Goal: Task Accomplishment & Management: Complete application form

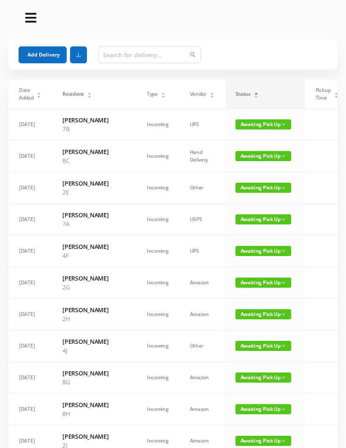
click at [239, 193] on span "Awaiting Pick Up" at bounding box center [263, 188] width 56 height 10
click at [238, 235] on link "Picked Up" at bounding box center [240, 235] width 55 height 13
click at [43, 57] on button "Add Delivery" at bounding box center [43, 54] width 48 height 17
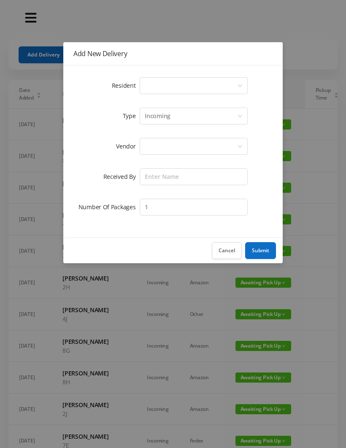
click at [155, 89] on div "Select a person" at bounding box center [191, 86] width 92 height 16
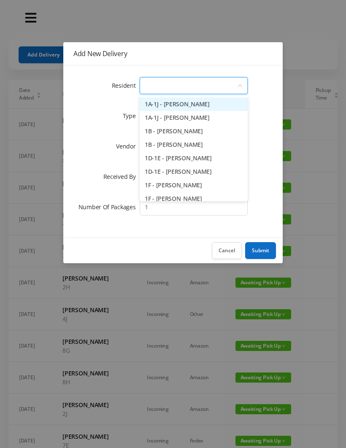
type input "4"
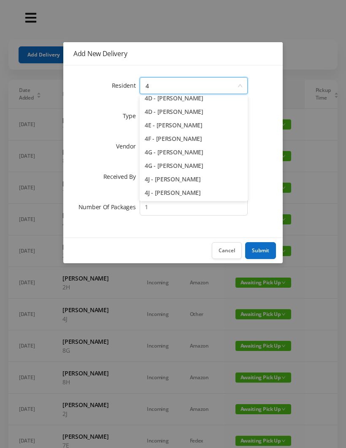
scroll to position [100, 0]
click at [192, 138] on li "4F - [PERSON_NAME]" at bounding box center [194, 138] width 108 height 13
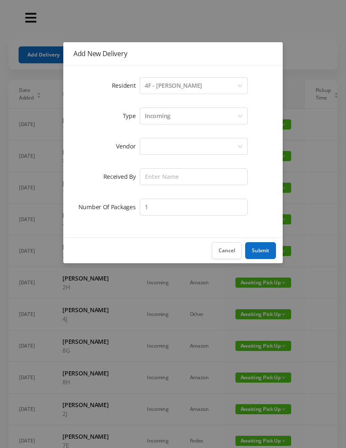
click at [159, 143] on div at bounding box center [191, 146] width 92 height 16
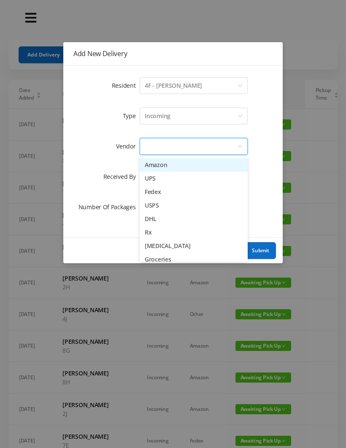
click at [176, 181] on li "UPS" at bounding box center [194, 178] width 108 height 13
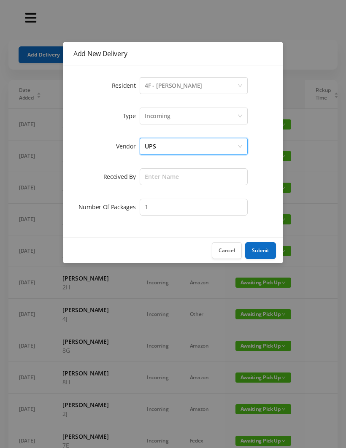
click at [162, 118] on div "Incoming" at bounding box center [158, 116] width 26 height 16
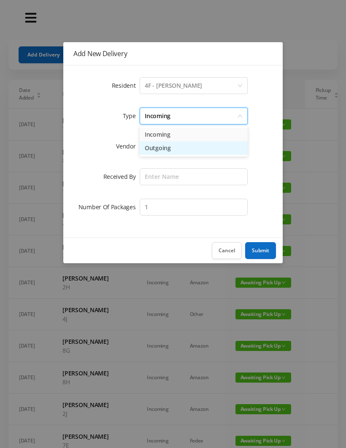
click at [171, 149] on li "Outgoing" at bounding box center [194, 147] width 108 height 13
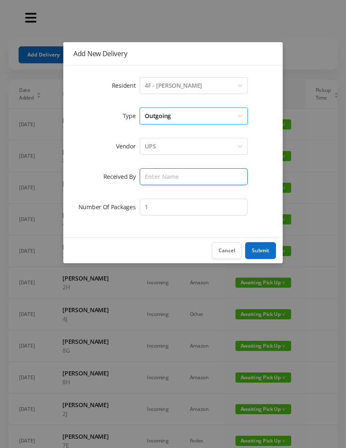
click at [157, 173] on input "text" at bounding box center [194, 176] width 108 height 17
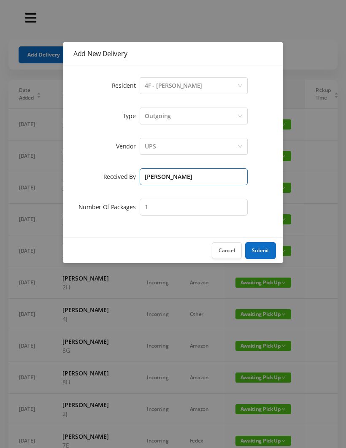
type input "[PERSON_NAME]"
click at [262, 252] on button "Submit" at bounding box center [260, 250] width 31 height 17
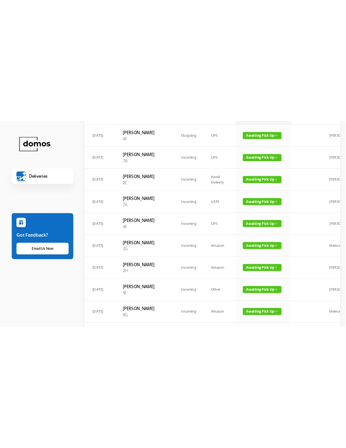
scroll to position [0, 0]
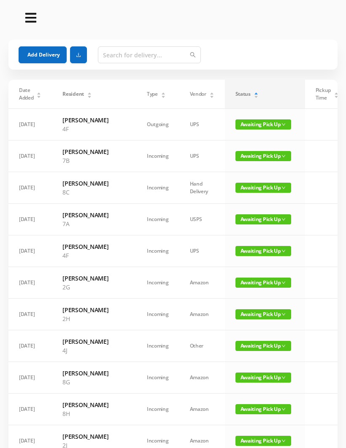
click at [245, 193] on span "Awaiting Pick Up" at bounding box center [263, 188] width 56 height 10
click at [235, 239] on link "Picked Up" at bounding box center [240, 239] width 55 height 13
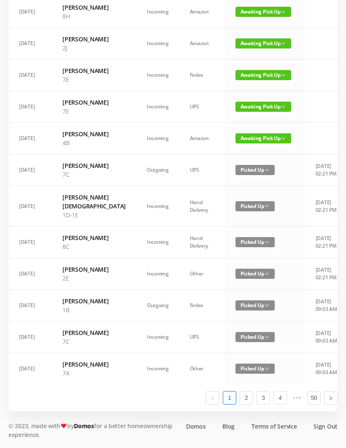
scroll to position [416, 0]
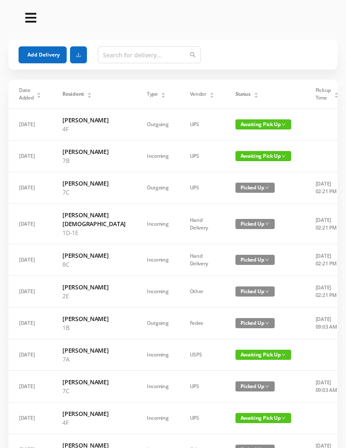
click at [235, 91] on div "Status" at bounding box center [246, 94] width 23 height 8
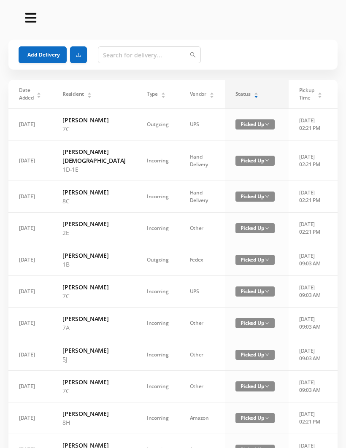
click at [235, 96] on span "Status" at bounding box center [242, 94] width 15 height 8
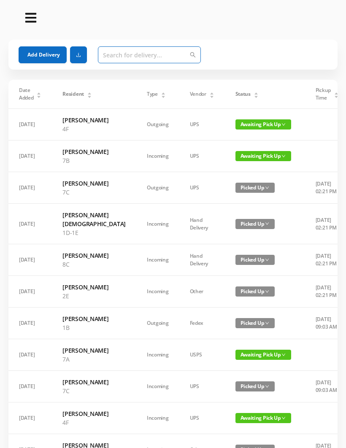
click at [109, 58] on input "text" at bounding box center [149, 54] width 103 height 17
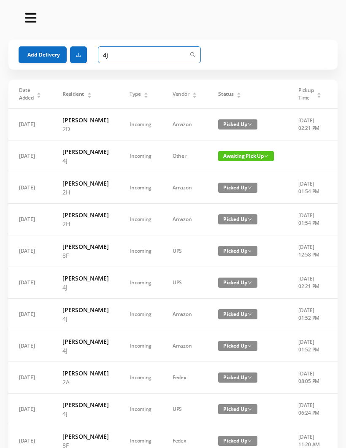
type input "4"
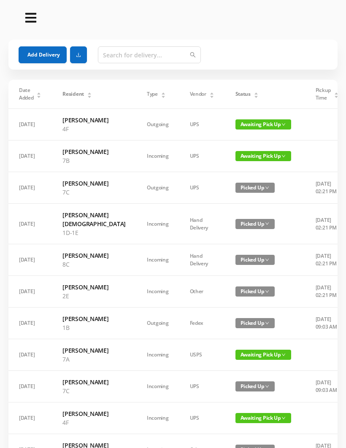
click at [41, 58] on button "Add Delivery" at bounding box center [43, 54] width 48 height 17
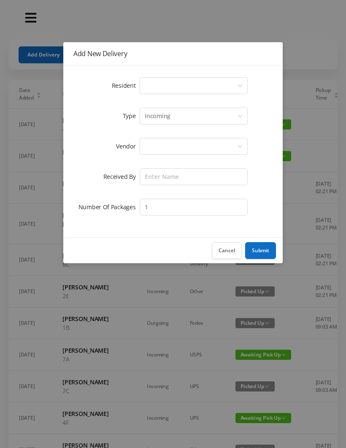
click at [150, 81] on div "Select a person" at bounding box center [191, 86] width 92 height 16
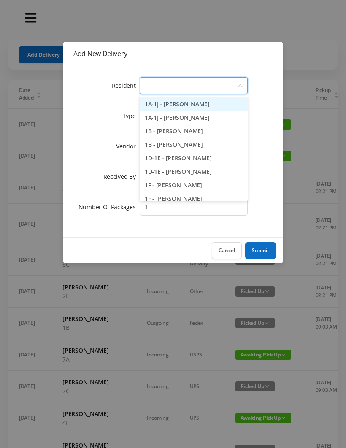
type input "4"
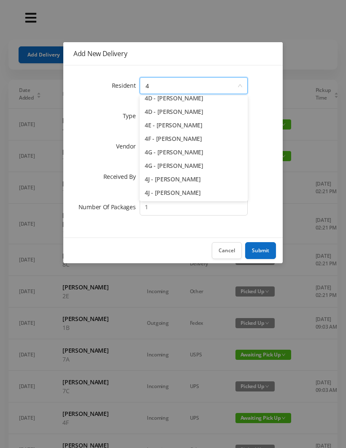
scroll to position [100, 0]
click at [199, 196] on li "4J - [PERSON_NAME]" at bounding box center [194, 192] width 108 height 13
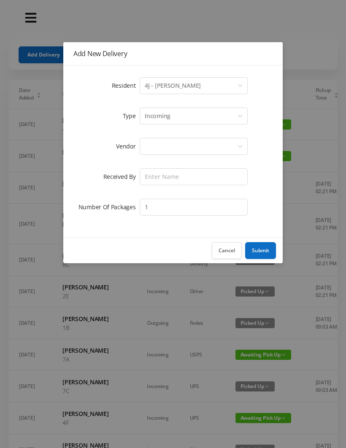
click at [154, 153] on div at bounding box center [191, 146] width 92 height 16
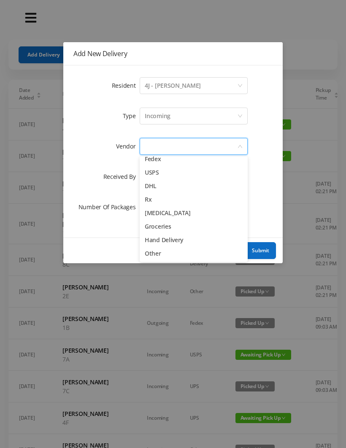
scroll to position [33, 0]
click at [181, 245] on li "Hand Delivery" at bounding box center [194, 239] width 108 height 13
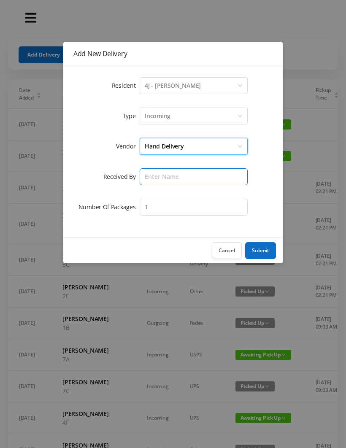
click at [162, 178] on input "text" at bounding box center [194, 176] width 108 height 17
type input "E"
type input "[PERSON_NAME]"
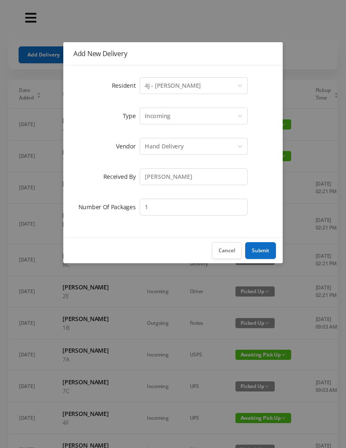
click at [267, 251] on button "Submit" at bounding box center [260, 250] width 31 height 17
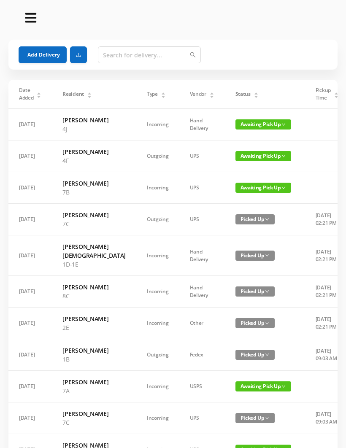
click at [45, 55] on button "Add Delivery" at bounding box center [43, 54] width 48 height 17
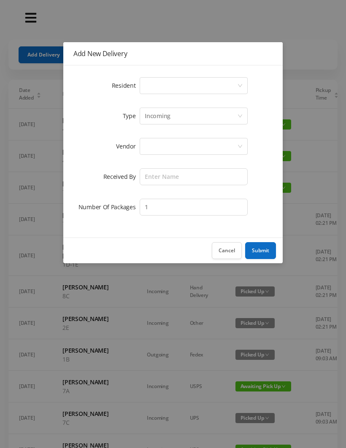
click at [168, 84] on div "Select a person" at bounding box center [191, 86] width 92 height 16
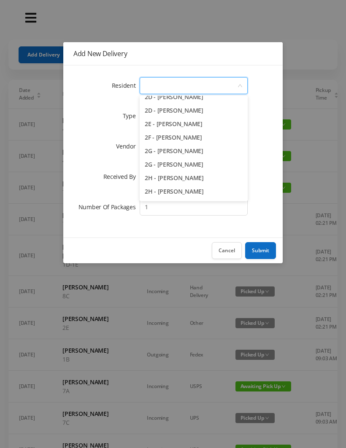
scroll to position [237, 0]
click at [216, 125] on li "2E - [PERSON_NAME]" at bounding box center [194, 123] width 108 height 13
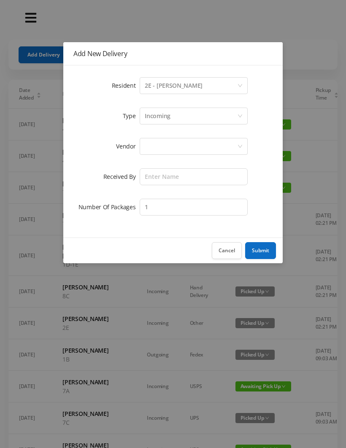
click at [181, 116] on div "Incoming" at bounding box center [191, 116] width 92 height 16
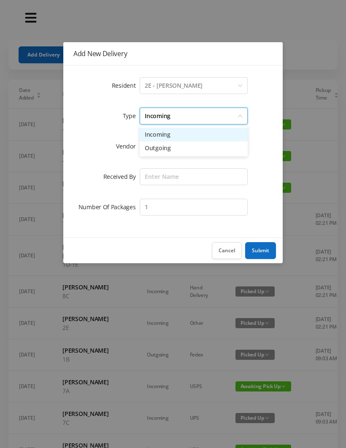
click at [175, 138] on li "Incoming" at bounding box center [194, 134] width 108 height 13
click at [170, 148] on div at bounding box center [191, 146] width 92 height 16
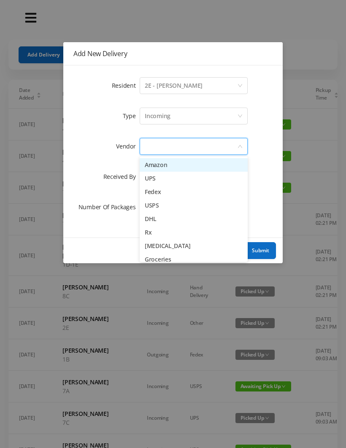
click at [172, 169] on li "Amazon" at bounding box center [194, 164] width 108 height 13
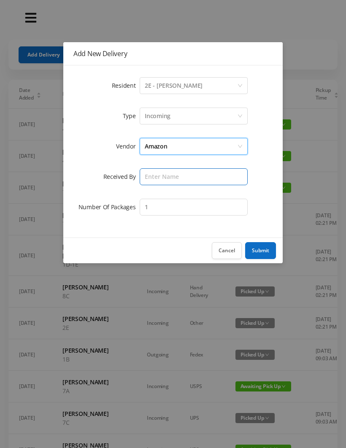
click at [171, 180] on input "text" at bounding box center [194, 176] width 108 height 17
type input "Melece"
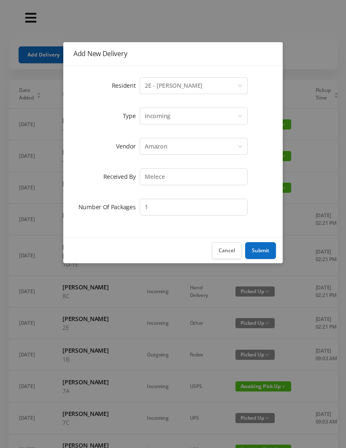
click at [264, 250] on button "Submit" at bounding box center [260, 250] width 31 height 17
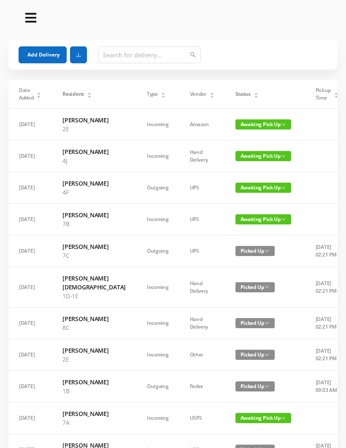
click at [48, 52] on button "Add Delivery" at bounding box center [43, 54] width 48 height 17
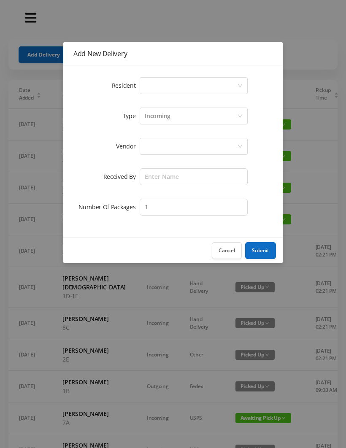
click at [180, 87] on div "Select a person" at bounding box center [191, 86] width 92 height 16
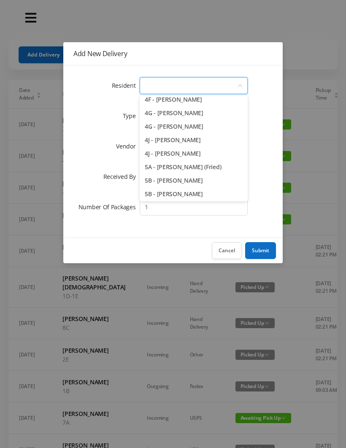
scroll to position [614, 0]
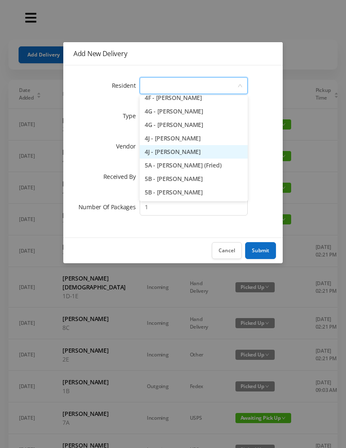
click at [218, 155] on li "4J - [PERSON_NAME]" at bounding box center [194, 151] width 108 height 13
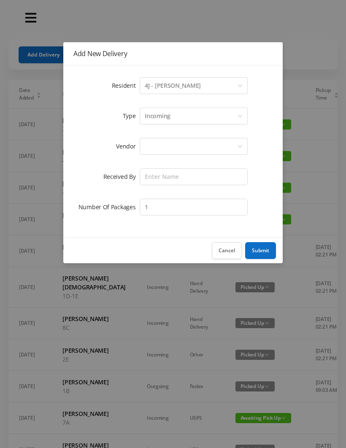
click at [183, 116] on div "Incoming" at bounding box center [191, 116] width 92 height 16
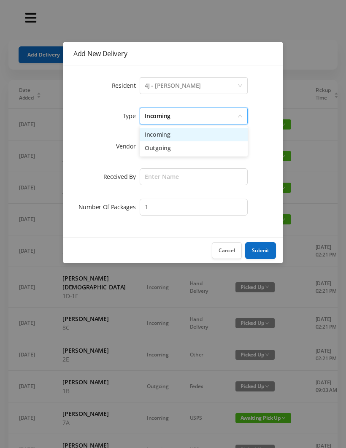
click at [174, 137] on li "Incoming" at bounding box center [194, 134] width 108 height 13
click at [172, 151] on div at bounding box center [191, 146] width 92 height 16
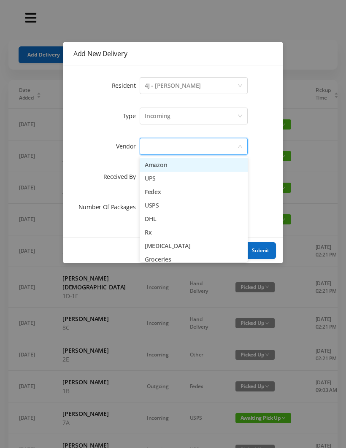
click at [174, 167] on li "Amazon" at bounding box center [194, 164] width 108 height 13
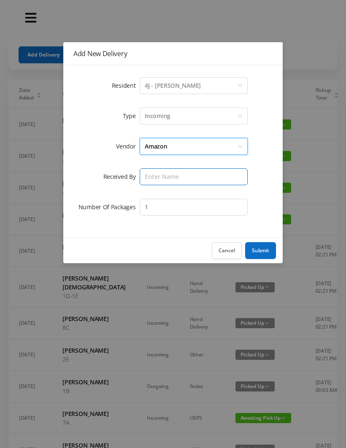
click at [165, 178] on input "text" at bounding box center [194, 176] width 108 height 17
type input "Melece"
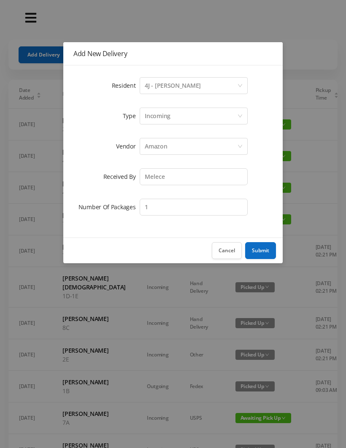
click at [263, 255] on button "Submit" at bounding box center [260, 250] width 31 height 17
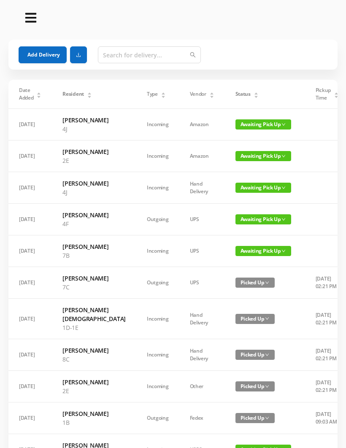
click at [56, 53] on button "Add Delivery" at bounding box center [43, 54] width 48 height 17
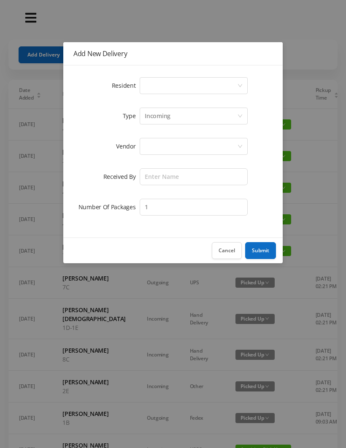
click at [193, 86] on div "Select a person" at bounding box center [191, 86] width 92 height 16
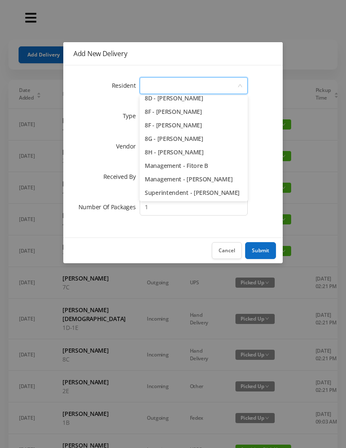
scroll to position [1221, 0]
click at [223, 142] on li "8G - [PERSON_NAME]" at bounding box center [194, 138] width 108 height 13
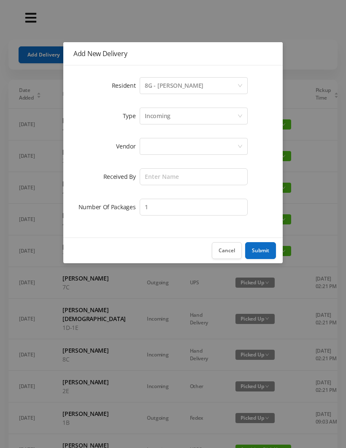
click at [189, 119] on div "Incoming" at bounding box center [191, 116] width 92 height 16
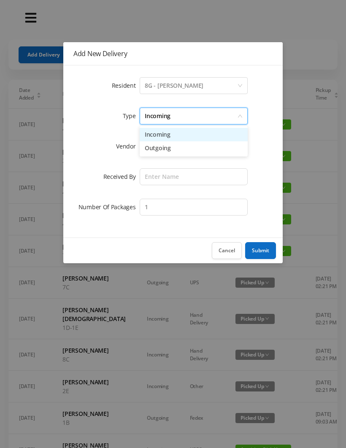
click at [178, 136] on li "Incoming" at bounding box center [194, 134] width 108 height 13
click at [174, 149] on div at bounding box center [191, 146] width 92 height 16
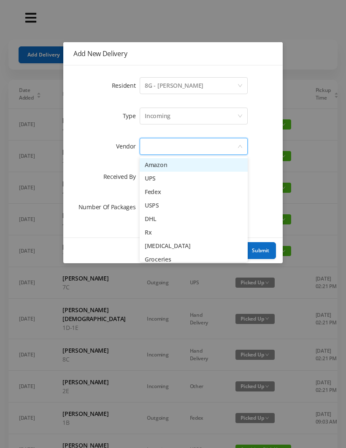
click at [174, 167] on li "Amazon" at bounding box center [194, 164] width 108 height 13
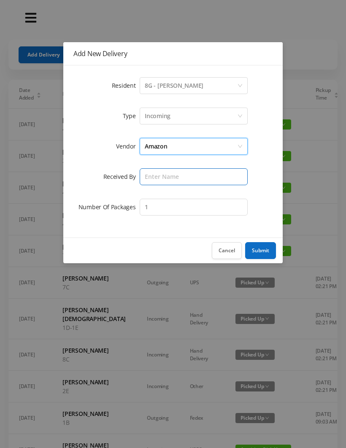
click at [168, 179] on input "text" at bounding box center [194, 176] width 108 height 17
type input "Melece"
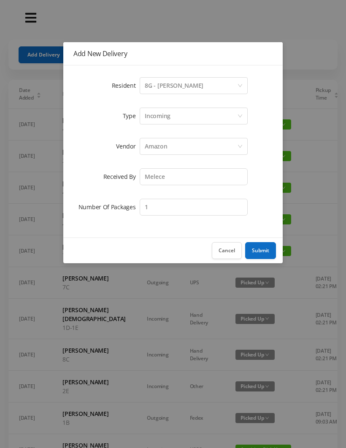
click at [265, 248] on button "Submit" at bounding box center [260, 250] width 31 height 17
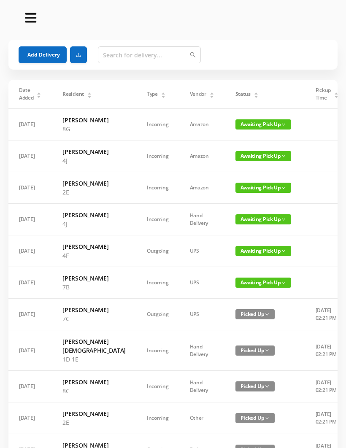
click at [43, 56] on button "Add Delivery" at bounding box center [43, 54] width 48 height 17
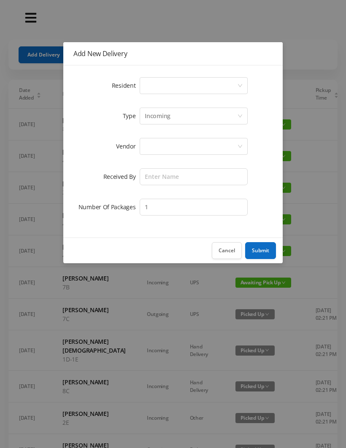
click at [185, 84] on div "Select a person" at bounding box center [191, 86] width 92 height 16
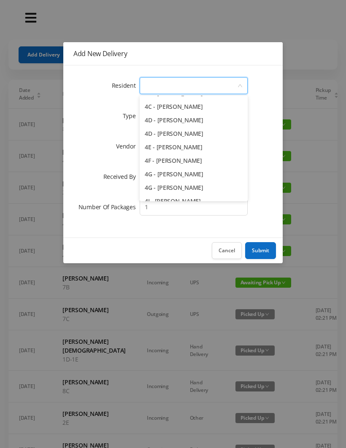
scroll to position [553, 0]
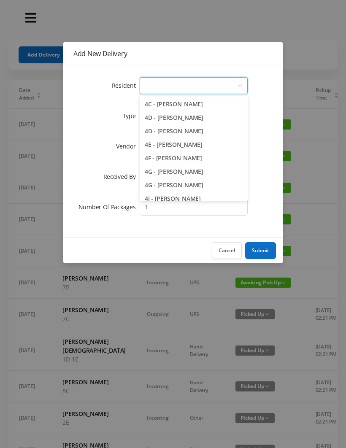
click at [216, 172] on li "4G - [PERSON_NAME]" at bounding box center [194, 171] width 108 height 13
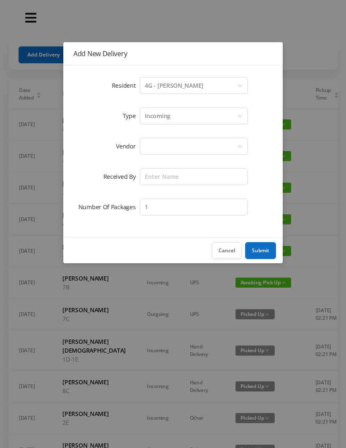
click at [189, 119] on div "Incoming" at bounding box center [191, 116] width 92 height 16
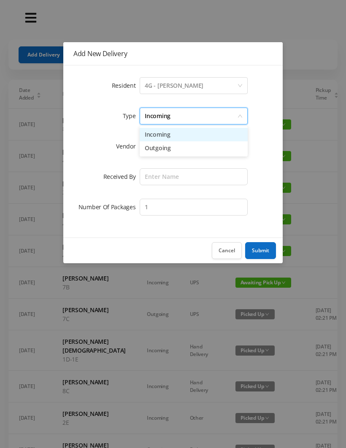
click at [179, 137] on li "Incoming" at bounding box center [194, 134] width 108 height 13
click at [175, 150] on div at bounding box center [191, 146] width 92 height 16
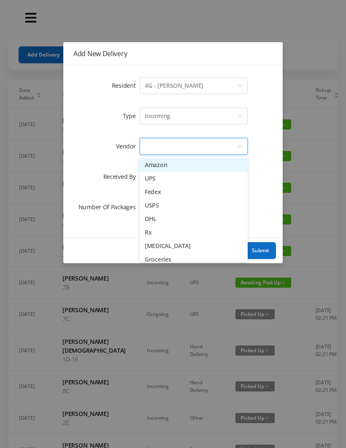
click at [175, 167] on li "Amazon" at bounding box center [194, 164] width 108 height 13
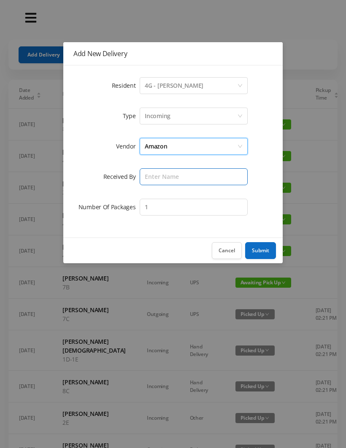
click at [173, 181] on input "text" at bounding box center [194, 176] width 108 height 17
type input "Melece"
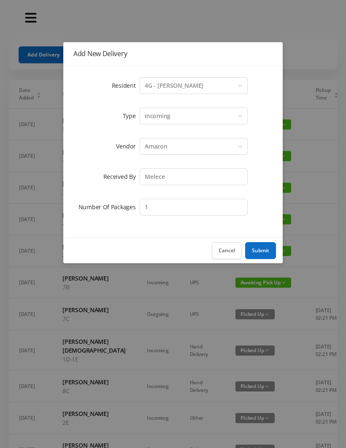
click at [265, 254] on button "Submit" at bounding box center [260, 250] width 31 height 17
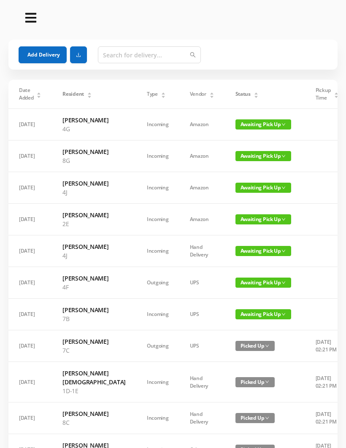
click at [49, 57] on button "Add Delivery" at bounding box center [43, 54] width 48 height 17
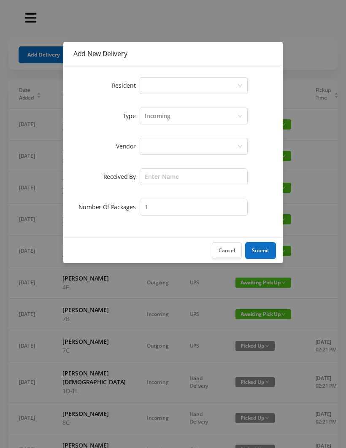
click at [198, 90] on div "Select a person" at bounding box center [191, 86] width 92 height 16
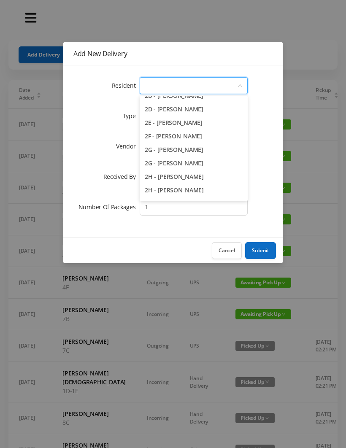
scroll to position [238, 0]
click at [213, 154] on li "2G - [PERSON_NAME]" at bounding box center [194, 149] width 108 height 13
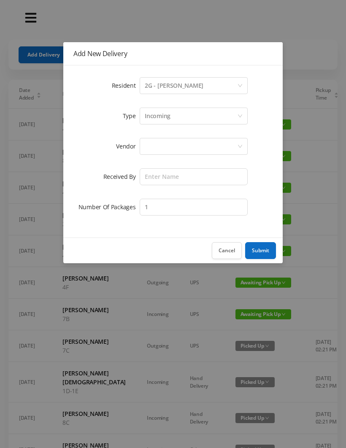
click at [185, 120] on div "Incoming" at bounding box center [191, 116] width 92 height 16
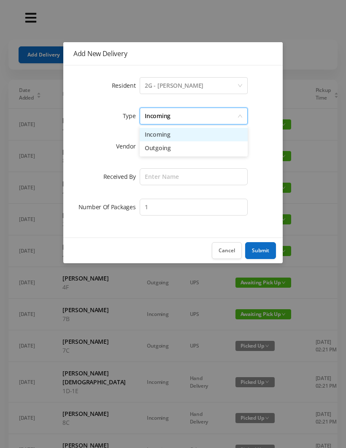
click at [181, 135] on li "Incoming" at bounding box center [194, 134] width 108 height 13
click at [176, 150] on div at bounding box center [191, 146] width 92 height 16
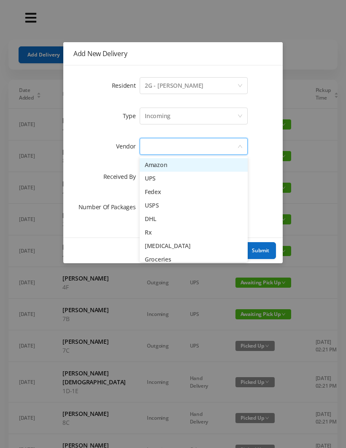
click at [178, 167] on li "Amazon" at bounding box center [194, 164] width 108 height 13
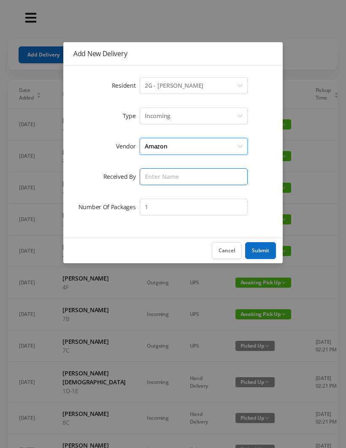
click at [176, 179] on input "text" at bounding box center [194, 176] width 108 height 17
type input "Melece"
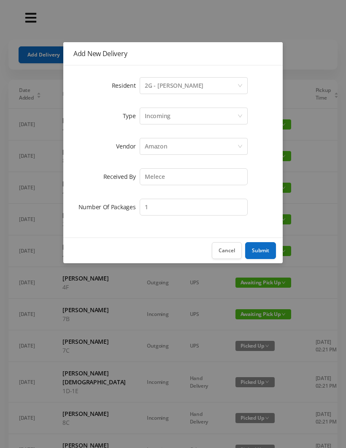
click at [264, 248] on button "Submit" at bounding box center [260, 250] width 31 height 17
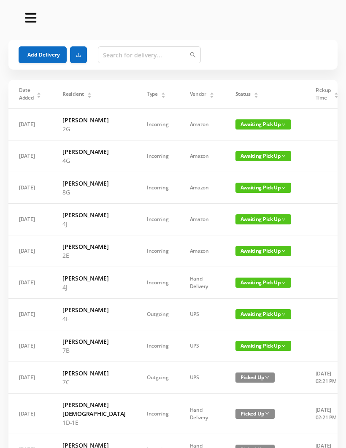
click at [54, 59] on button "Add Delivery" at bounding box center [43, 54] width 48 height 17
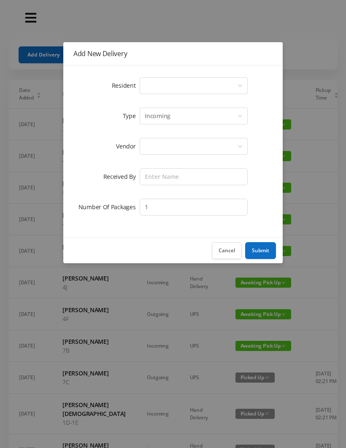
click at [197, 88] on div "Select a person" at bounding box center [191, 86] width 92 height 16
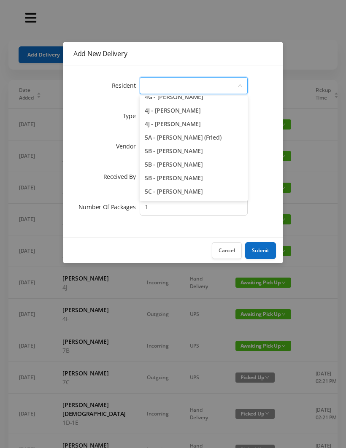
scroll to position [641, 0]
click at [229, 142] on li "5A - [PERSON_NAME] (Fried)" at bounding box center [194, 138] width 108 height 13
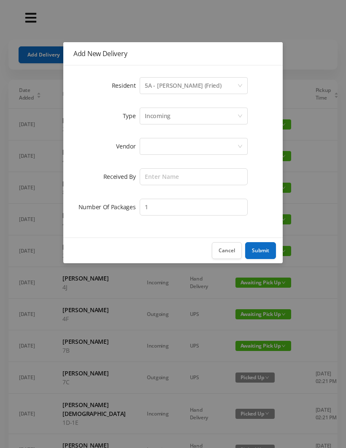
click at [188, 123] on div "Incoming" at bounding box center [191, 116] width 92 height 16
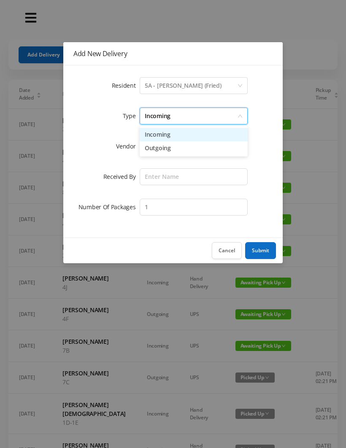
click at [183, 136] on li "Incoming" at bounding box center [194, 134] width 108 height 13
click at [183, 148] on div at bounding box center [191, 146] width 92 height 16
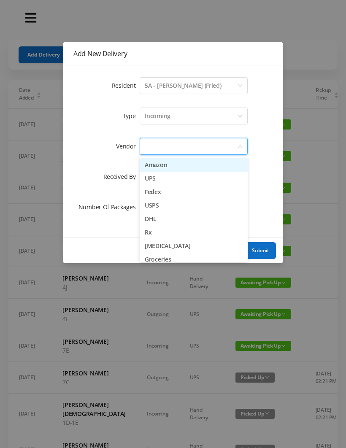
click at [182, 166] on li "Amazon" at bounding box center [194, 164] width 108 height 13
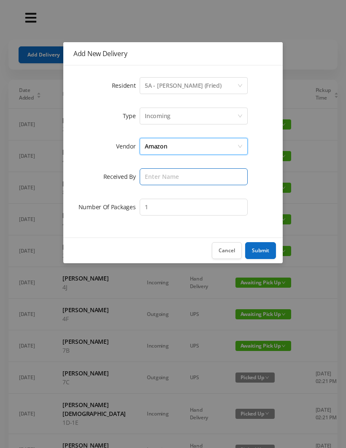
click at [176, 179] on input "text" at bounding box center [194, 176] width 108 height 17
type input "Melece"
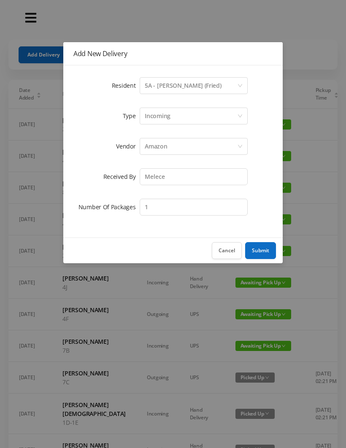
click at [266, 251] on button "Submit" at bounding box center [260, 250] width 31 height 17
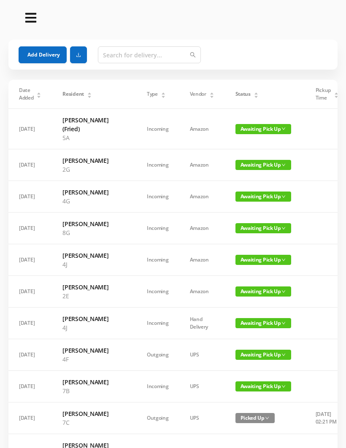
click at [55, 58] on button "Add Delivery" at bounding box center [43, 54] width 48 height 17
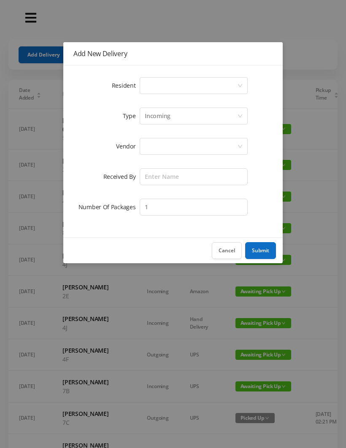
click at [172, 91] on div "Select a person" at bounding box center [191, 86] width 92 height 16
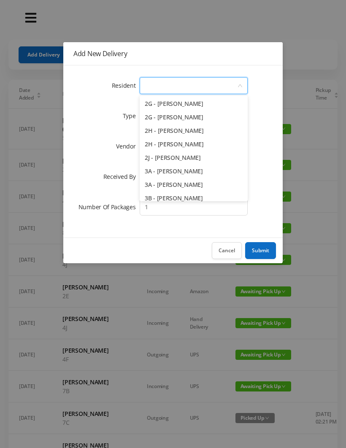
scroll to position [290, 0]
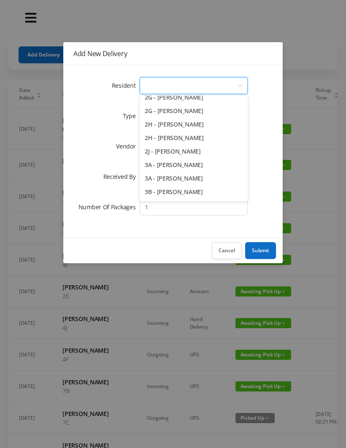
click at [225, 154] on li "2J - [PERSON_NAME]" at bounding box center [194, 151] width 108 height 13
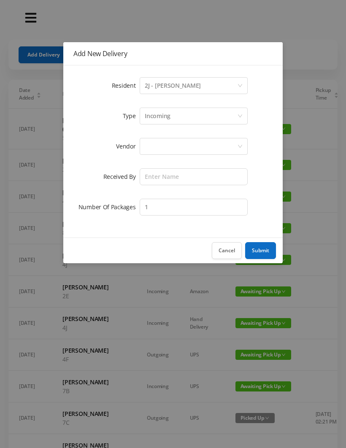
click at [188, 116] on div "Incoming" at bounding box center [191, 116] width 92 height 16
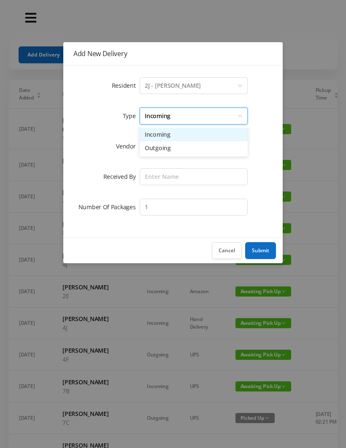
click at [179, 135] on li "Incoming" at bounding box center [194, 134] width 108 height 13
click at [179, 154] on div at bounding box center [191, 146] width 92 height 16
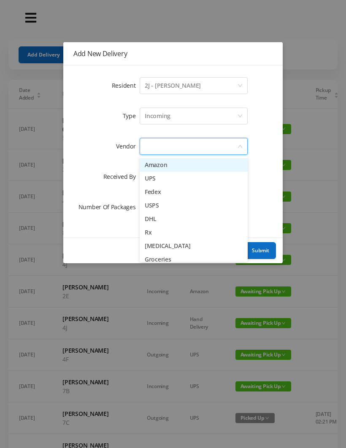
click at [183, 169] on li "Amazon" at bounding box center [194, 164] width 108 height 13
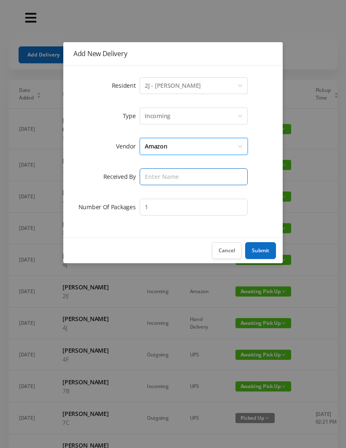
click at [180, 178] on input "text" at bounding box center [194, 176] width 108 height 17
type input "Melece"
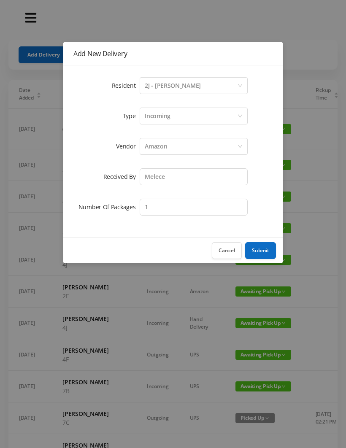
click at [268, 254] on button "Submit" at bounding box center [260, 250] width 31 height 17
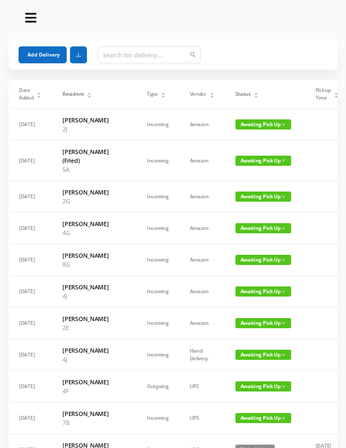
click at [49, 57] on button "Add Delivery" at bounding box center [43, 54] width 48 height 17
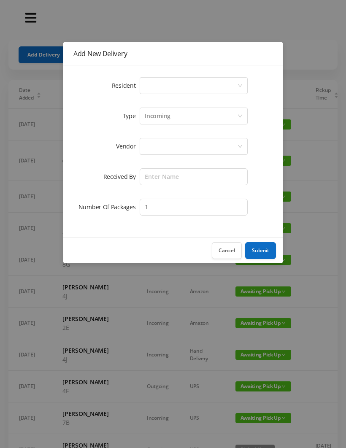
click at [188, 89] on div "Select a person" at bounding box center [191, 86] width 92 height 16
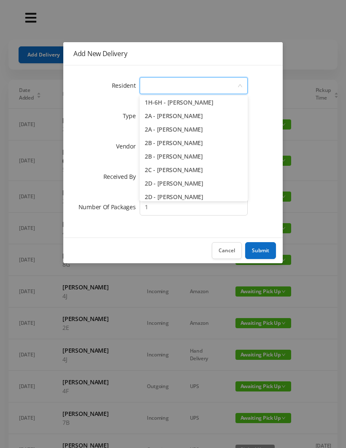
scroll to position [149, 0]
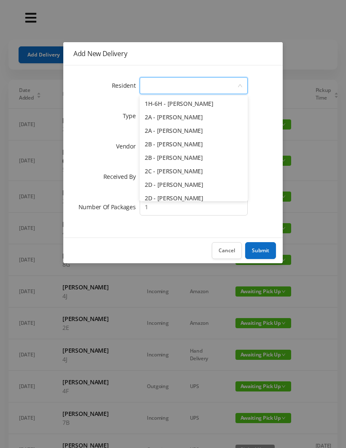
click at [223, 131] on li "2A - [PERSON_NAME]" at bounding box center [194, 130] width 108 height 13
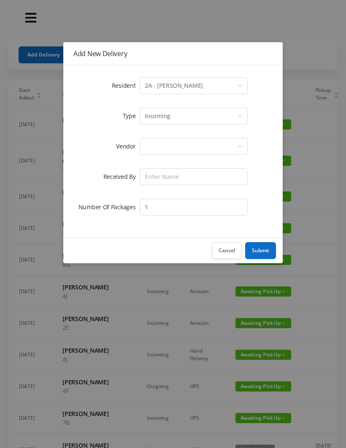
click at [194, 116] on div "Incoming" at bounding box center [191, 116] width 92 height 16
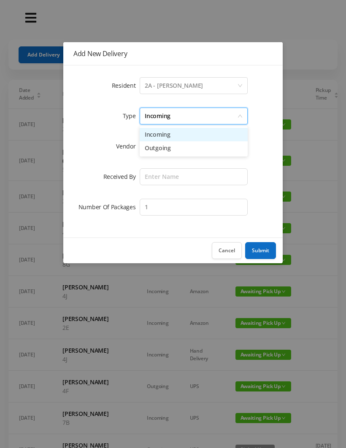
click at [186, 135] on li "Incoming" at bounding box center [194, 134] width 108 height 13
click at [182, 149] on div at bounding box center [191, 146] width 92 height 16
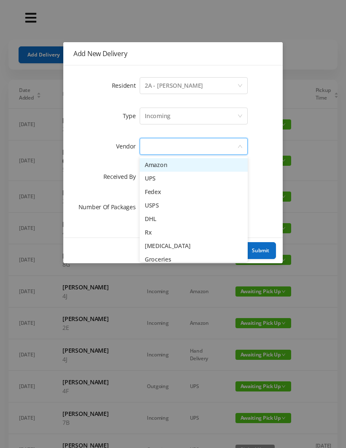
click at [184, 166] on li "Amazon" at bounding box center [194, 164] width 108 height 13
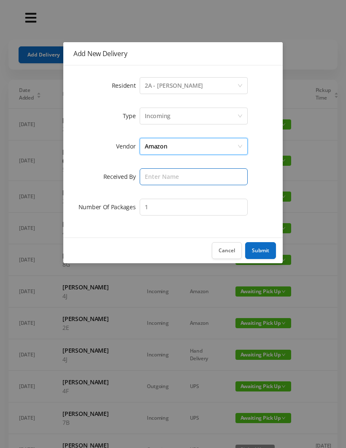
click at [178, 179] on input "text" at bounding box center [194, 176] width 108 height 17
type input "Melece"
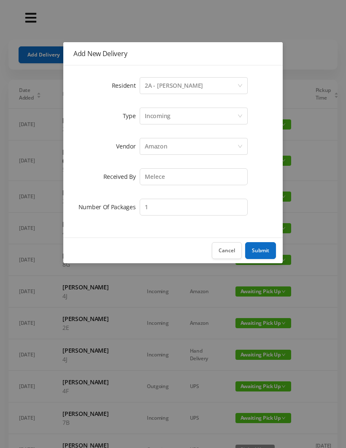
click at [266, 251] on button "Submit" at bounding box center [260, 250] width 31 height 17
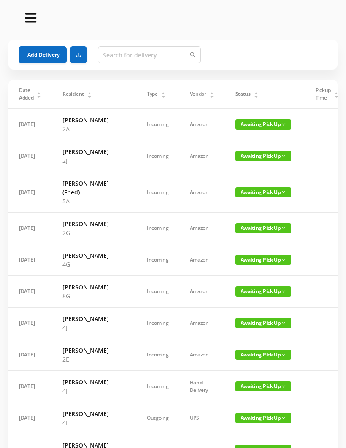
click at [48, 52] on button "Add Delivery" at bounding box center [43, 54] width 48 height 17
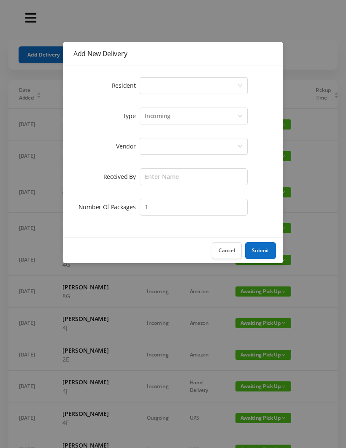
click at [191, 80] on div "Select a person" at bounding box center [191, 86] width 92 height 16
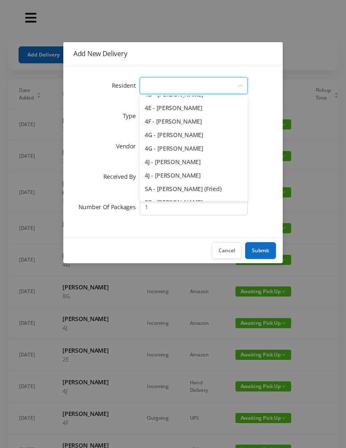
scroll to position [580, 0]
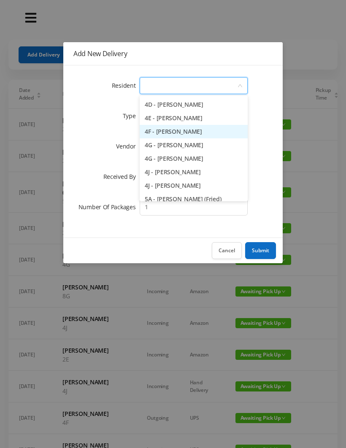
click at [232, 131] on li "4F - [PERSON_NAME]" at bounding box center [194, 131] width 108 height 13
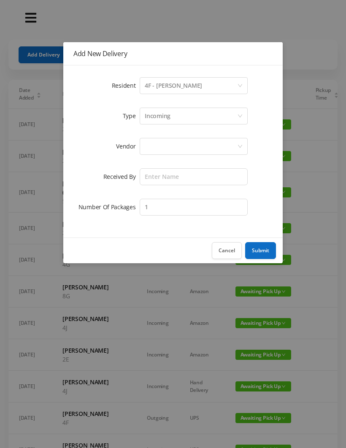
click at [182, 116] on div "Incoming" at bounding box center [191, 116] width 92 height 16
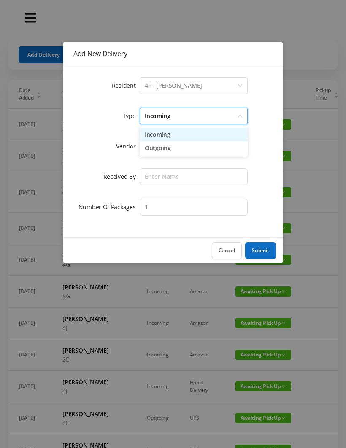
click at [182, 135] on li "Incoming" at bounding box center [194, 134] width 108 height 13
click at [174, 151] on div at bounding box center [191, 146] width 92 height 16
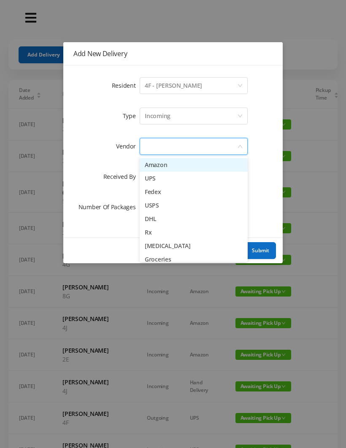
click at [175, 168] on li "Amazon" at bounding box center [194, 164] width 108 height 13
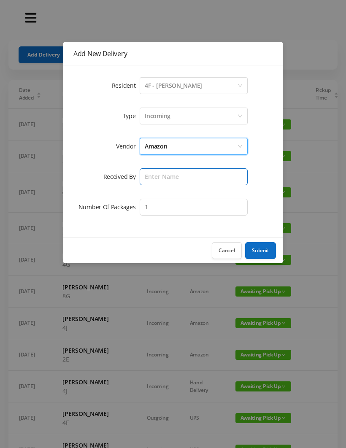
click at [169, 178] on input "text" at bounding box center [194, 176] width 108 height 17
type input "Melece"
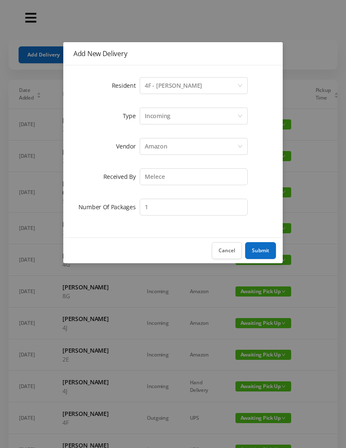
click at [262, 249] on button "Submit" at bounding box center [260, 250] width 31 height 17
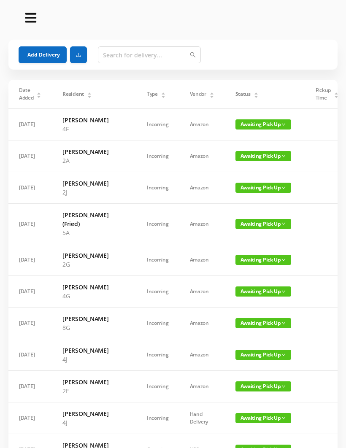
click at [52, 56] on button "Add Delivery" at bounding box center [43, 54] width 48 height 17
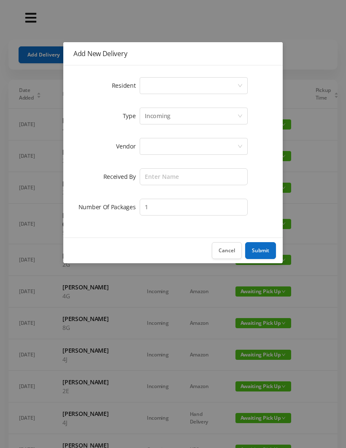
click at [186, 88] on div "Select a person" at bounding box center [191, 86] width 92 height 16
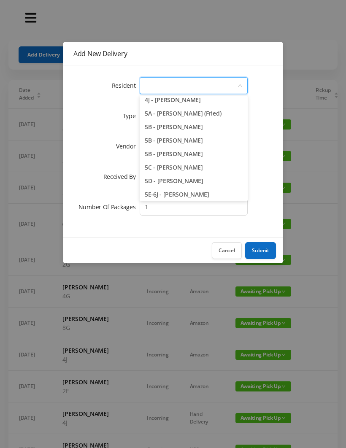
scroll to position [685, 0]
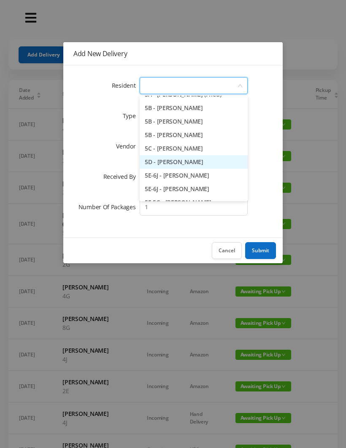
click at [221, 165] on li "5D - [PERSON_NAME]" at bounding box center [194, 161] width 108 height 13
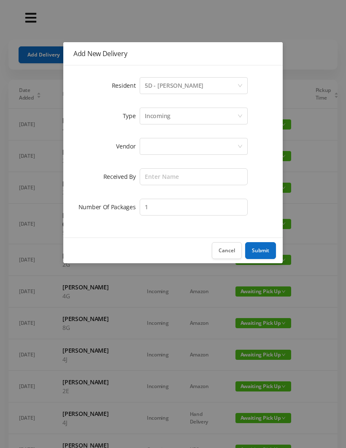
click at [181, 119] on div "Incoming" at bounding box center [191, 116] width 92 height 16
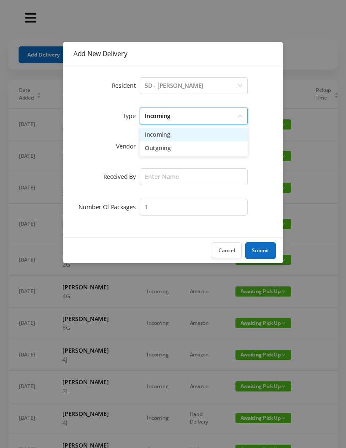
click at [174, 137] on li "Incoming" at bounding box center [194, 134] width 108 height 13
click at [166, 148] on div at bounding box center [191, 146] width 92 height 16
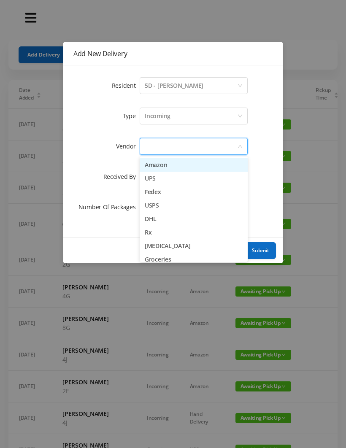
click at [170, 166] on li "Amazon" at bounding box center [194, 164] width 108 height 13
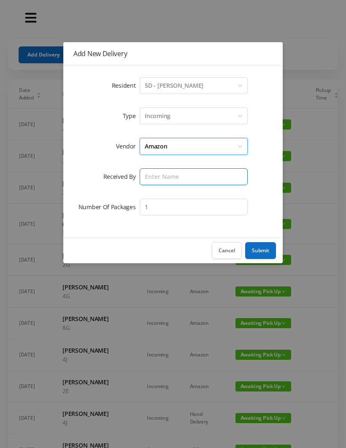
click at [170, 178] on input "text" at bounding box center [194, 176] width 108 height 17
type input "Melece"
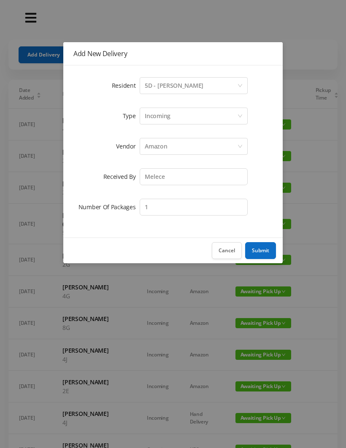
click at [263, 252] on button "Submit" at bounding box center [260, 250] width 31 height 17
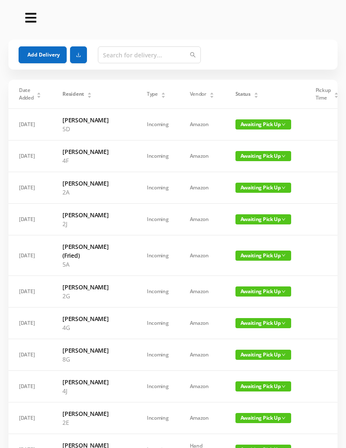
click at [34, 52] on button "Add Delivery" at bounding box center [43, 54] width 48 height 17
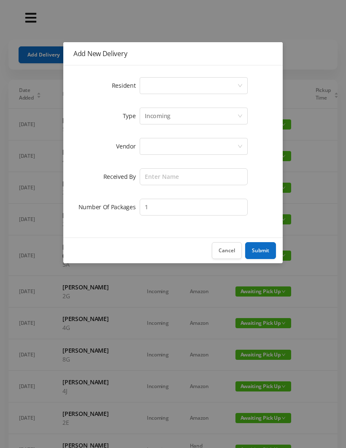
click at [184, 83] on div "Select a person" at bounding box center [191, 86] width 92 height 16
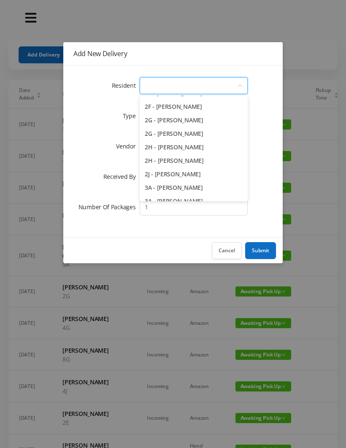
scroll to position [268, 0]
click at [220, 161] on li "2H - [PERSON_NAME]" at bounding box center [194, 160] width 108 height 13
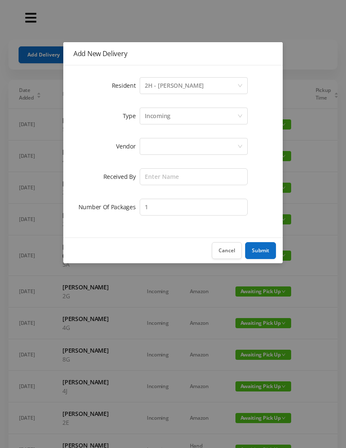
click at [181, 119] on div "Incoming" at bounding box center [191, 116] width 92 height 16
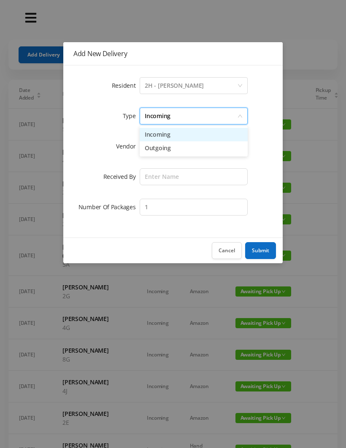
click at [176, 138] on li "Incoming" at bounding box center [194, 134] width 108 height 13
click at [170, 150] on div at bounding box center [191, 146] width 92 height 16
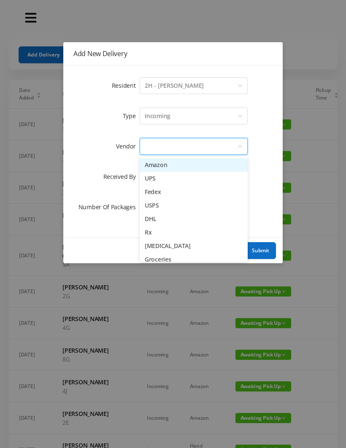
click at [171, 166] on li "Amazon" at bounding box center [194, 164] width 108 height 13
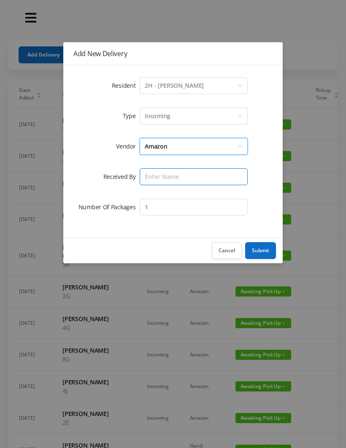
click at [165, 180] on input "text" at bounding box center [194, 176] width 108 height 17
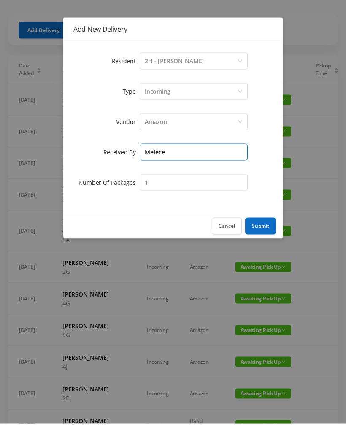
type input "Melece"
click at [260, 242] on button "Submit" at bounding box center [260, 250] width 31 height 17
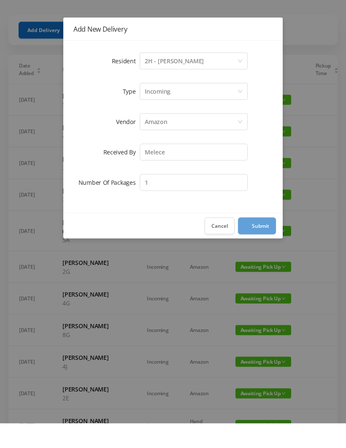
scroll to position [25, 0]
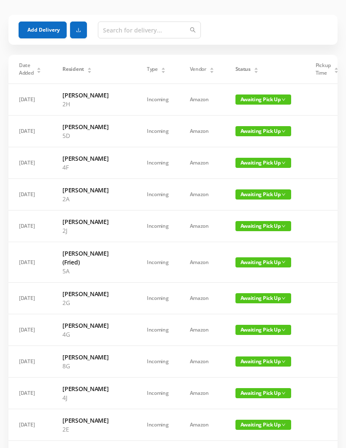
click at [43, 32] on button "Add Delivery" at bounding box center [43, 30] width 48 height 17
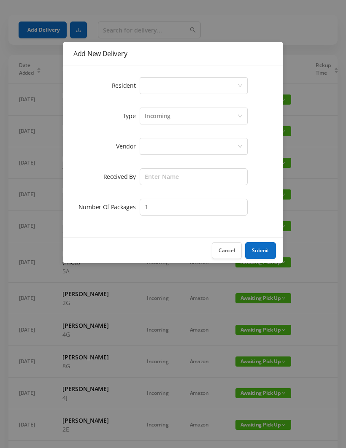
click at [181, 86] on div "Select a person" at bounding box center [191, 86] width 92 height 16
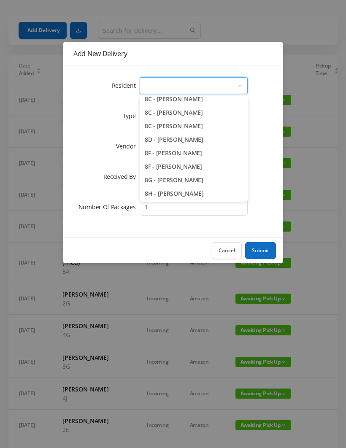
scroll to position [1172, 0]
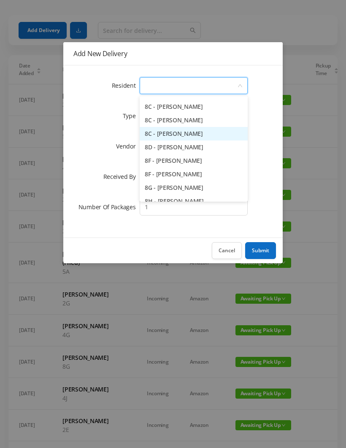
click at [226, 132] on li "8C - [PERSON_NAME]" at bounding box center [194, 133] width 108 height 13
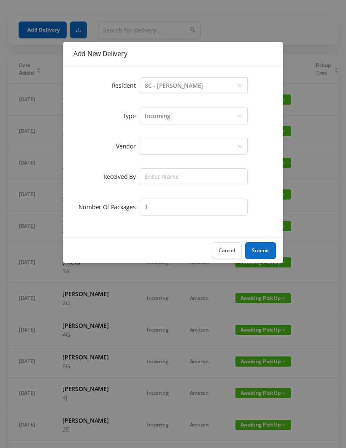
click at [170, 117] on div "Incoming" at bounding box center [158, 116] width 26 height 16
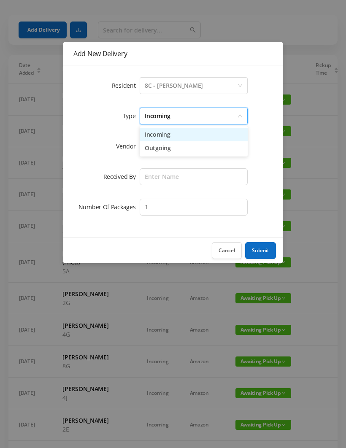
click at [171, 140] on li "Incoming" at bounding box center [194, 134] width 108 height 13
click at [172, 148] on div at bounding box center [191, 146] width 92 height 16
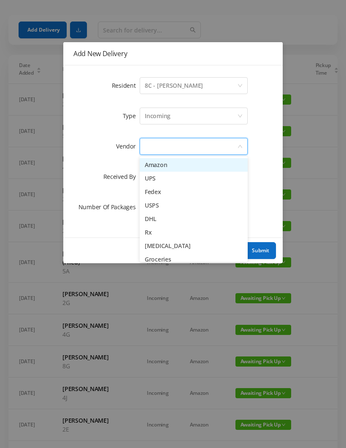
click at [168, 169] on li "Amazon" at bounding box center [194, 164] width 108 height 13
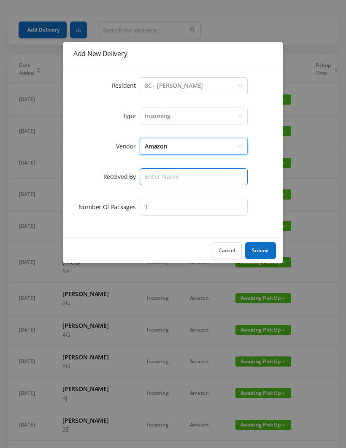
click at [167, 178] on input "text" at bounding box center [194, 176] width 108 height 17
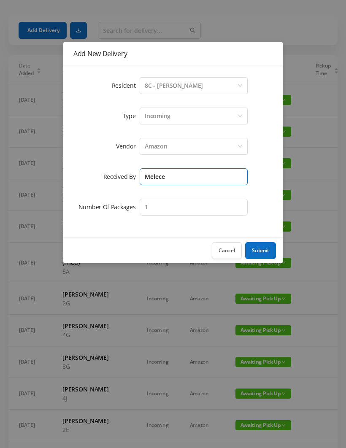
type input "Melece"
click at [265, 249] on button "Submit" at bounding box center [260, 250] width 31 height 17
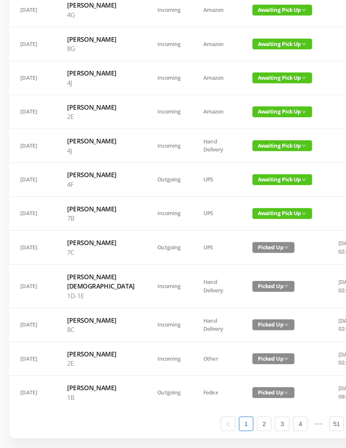
scroll to position [0, 0]
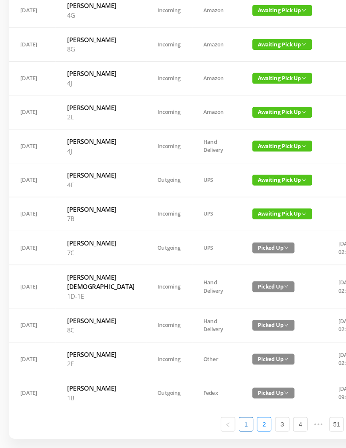
click at [244, 398] on link "2" at bounding box center [246, 398] width 13 height 13
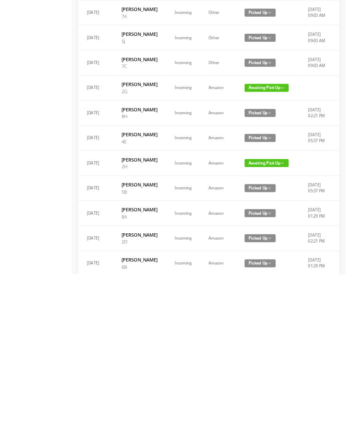
scroll to position [433, 0]
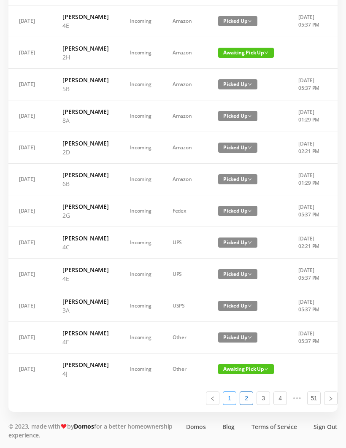
click at [229, 405] on link "1" at bounding box center [229, 398] width 13 height 13
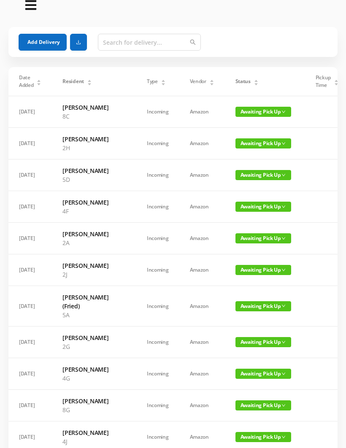
scroll to position [0, 0]
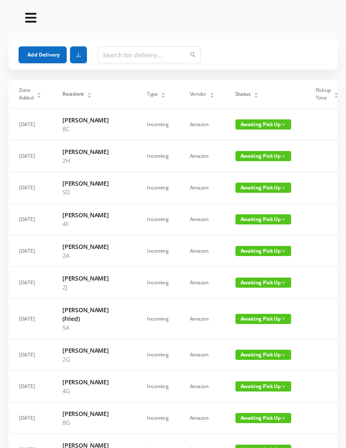
click at [48, 56] on button "Add Delivery" at bounding box center [43, 54] width 48 height 17
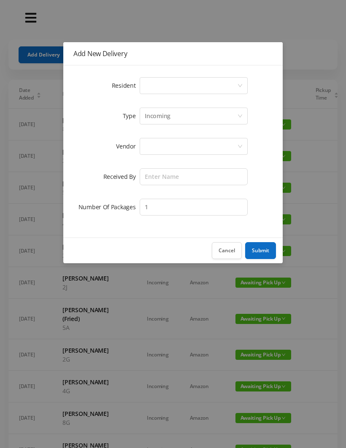
click at [183, 84] on div "Select a person" at bounding box center [191, 86] width 92 height 16
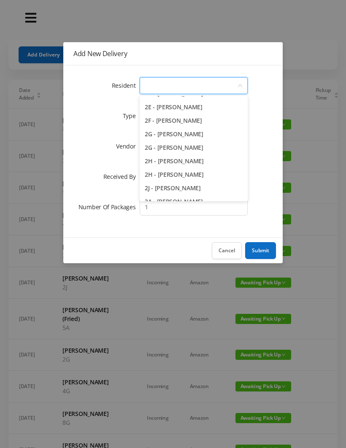
scroll to position [255, 0]
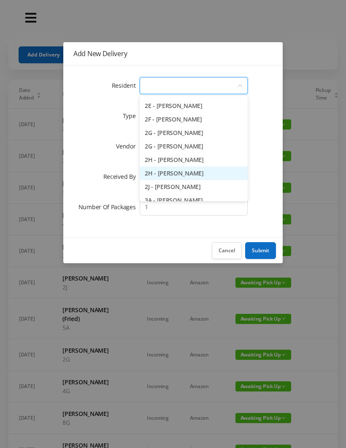
click at [221, 175] on li "2H - [PERSON_NAME]" at bounding box center [194, 173] width 108 height 13
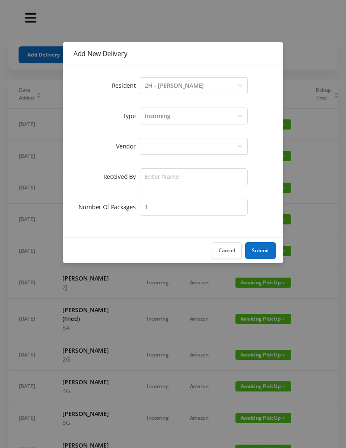
click at [176, 117] on div "Incoming" at bounding box center [191, 116] width 92 height 16
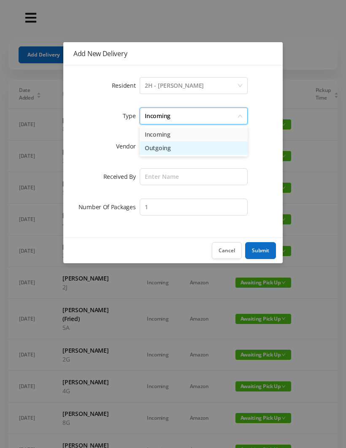
click at [166, 152] on li "Outgoing" at bounding box center [194, 147] width 108 height 13
click at [164, 144] on div at bounding box center [191, 146] width 92 height 16
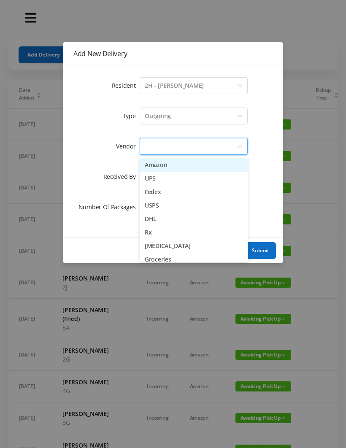
click at [178, 211] on li "USPS" at bounding box center [194, 205] width 108 height 13
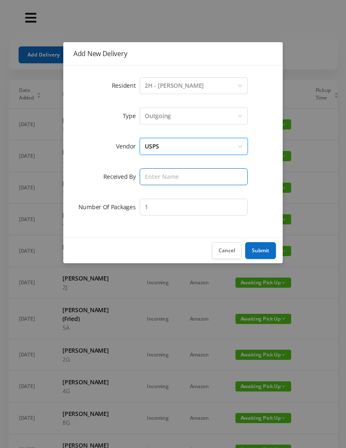
click at [165, 179] on input "text" at bounding box center [194, 176] width 108 height 17
type input "Melece"
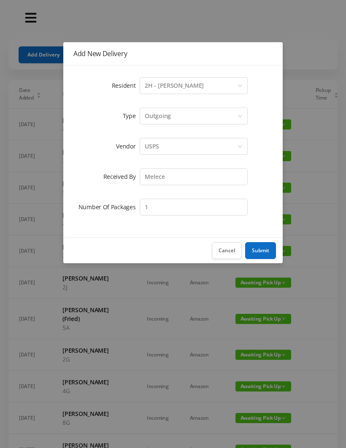
click at [262, 251] on button "Submit" at bounding box center [260, 250] width 31 height 17
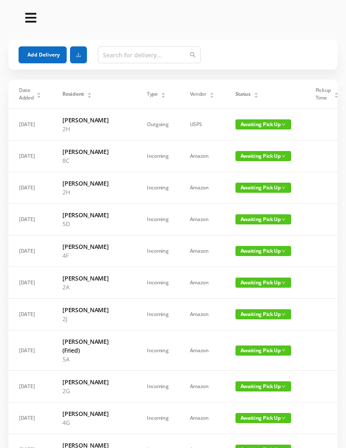
click at [50, 52] on button "Add Delivery" at bounding box center [43, 54] width 48 height 17
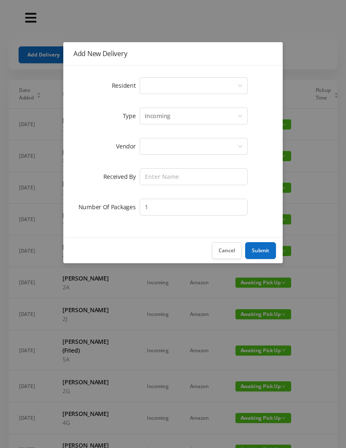
click at [201, 90] on div "Select a person" at bounding box center [191, 86] width 92 height 16
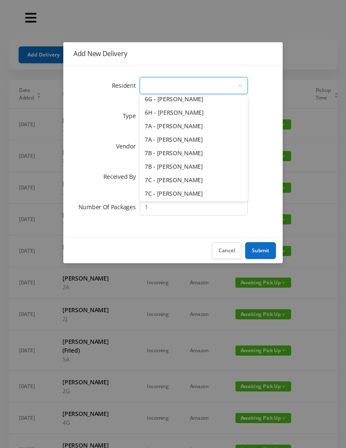
scroll to position [962, 0]
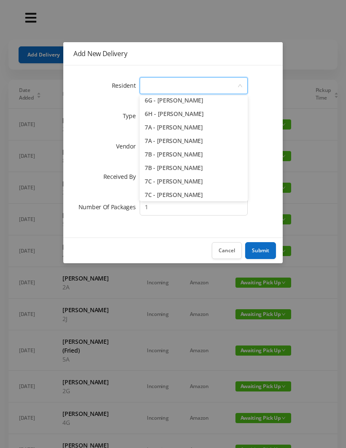
click at [215, 144] on li "7A - [PERSON_NAME]" at bounding box center [194, 140] width 108 height 13
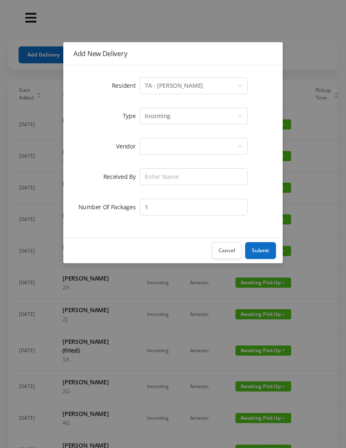
click at [172, 119] on div "Incoming" at bounding box center [191, 116] width 92 height 16
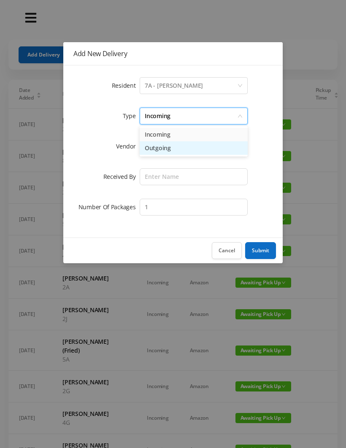
click at [161, 153] on li "Outgoing" at bounding box center [194, 147] width 108 height 13
click at [162, 147] on div at bounding box center [191, 146] width 92 height 16
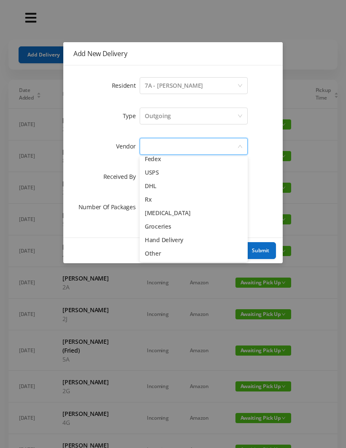
scroll to position [33, 0]
click at [190, 242] on li "Hand Delivery" at bounding box center [194, 239] width 108 height 13
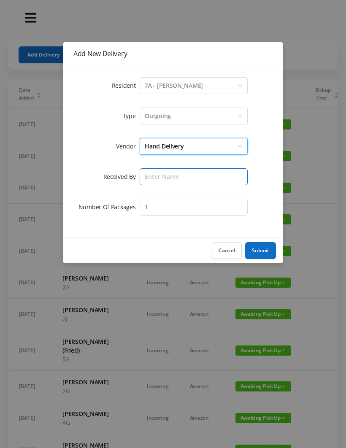
click at [155, 181] on input "text" at bounding box center [194, 176] width 108 height 17
type input "Melece"
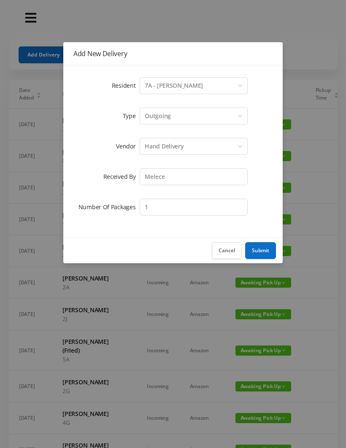
click at [262, 250] on button "Submit" at bounding box center [260, 250] width 31 height 17
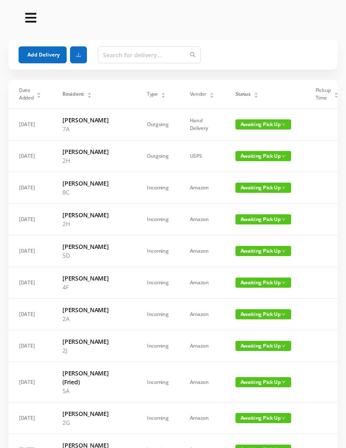
click at [245, 224] on span "Awaiting Pick Up" at bounding box center [263, 219] width 56 height 10
click at [235, 273] on link "Picked Up" at bounding box center [240, 271] width 55 height 13
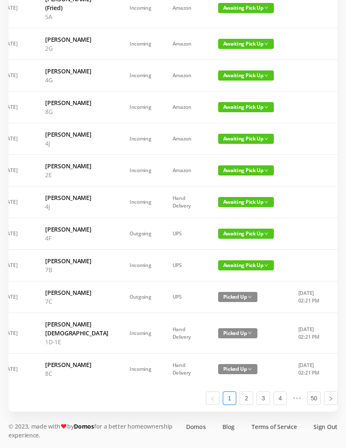
scroll to position [0, 16]
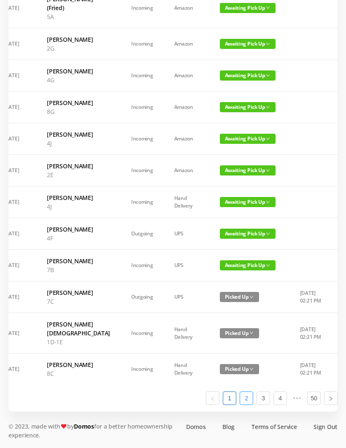
click at [251, 405] on link "2" at bounding box center [246, 398] width 13 height 13
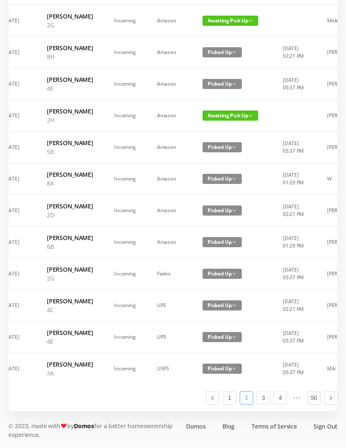
scroll to position [368, 0]
click at [219, 121] on span "Awaiting Pick Up" at bounding box center [230, 116] width 56 height 10
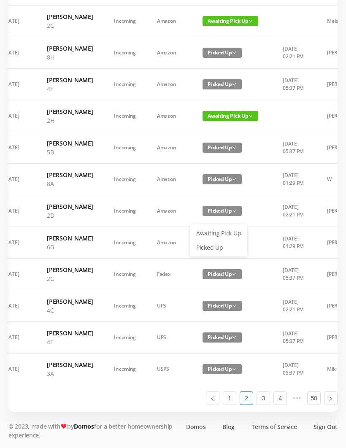
click at [212, 241] on link "Picked Up" at bounding box center [218, 247] width 55 height 13
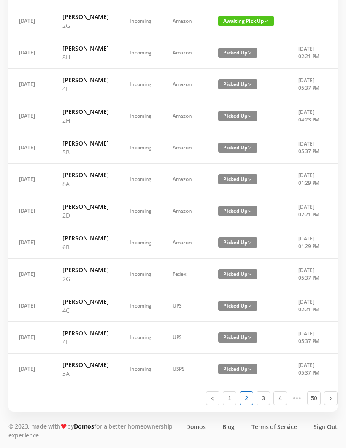
scroll to position [505, 0]
click at [229, 405] on link "1" at bounding box center [229, 398] width 13 height 13
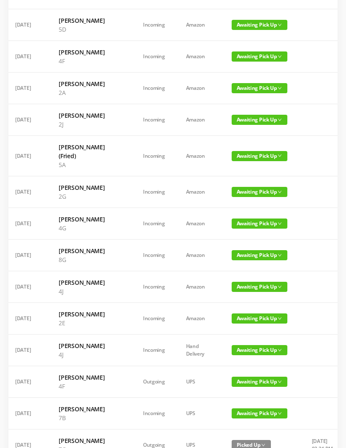
scroll to position [224, 0]
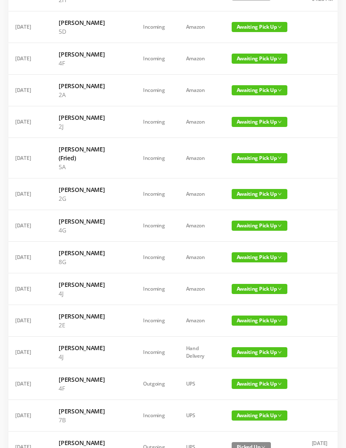
click at [236, 95] on span "Awaiting Pick Up" at bounding box center [260, 90] width 56 height 10
click at [238, 169] on link "Picked Up" at bounding box center [237, 168] width 55 height 13
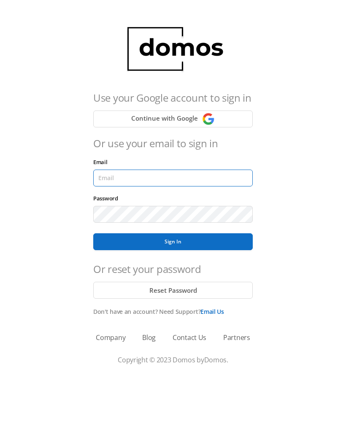
type input "[EMAIL_ADDRESS][DOMAIN_NAME]"
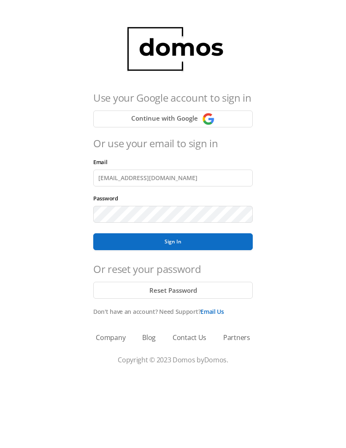
click at [173, 242] on button "Sign In" at bounding box center [172, 241] width 159 height 17
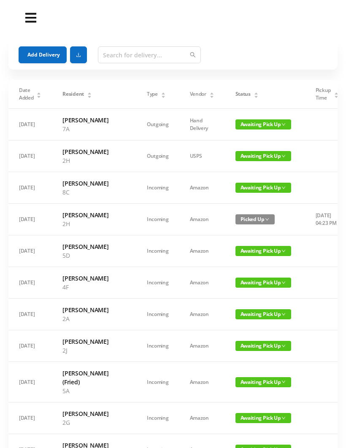
click at [237, 319] on span "Awaiting Pick Up" at bounding box center [263, 314] width 56 height 10
click at [240, 392] on link "Picked Up" at bounding box center [240, 392] width 55 height 13
click at [43, 62] on button "Add Delivery" at bounding box center [43, 54] width 48 height 17
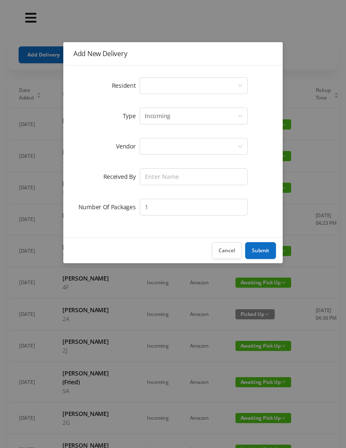
click at [162, 86] on div "Select a person" at bounding box center [191, 86] width 92 height 16
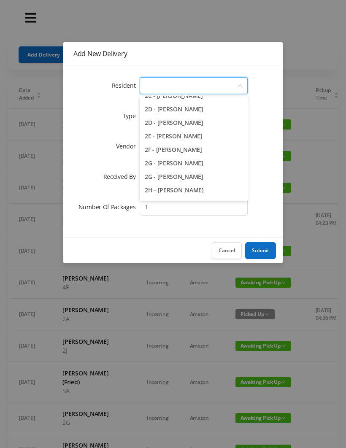
scroll to position [227, 0]
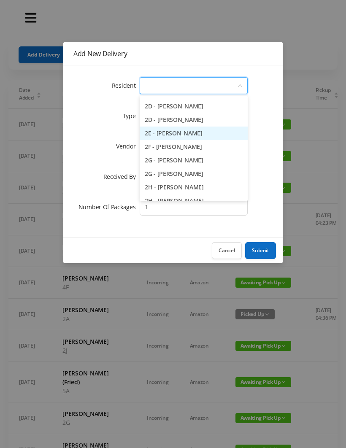
click at [216, 137] on li "2E - [PERSON_NAME]" at bounding box center [194, 133] width 108 height 13
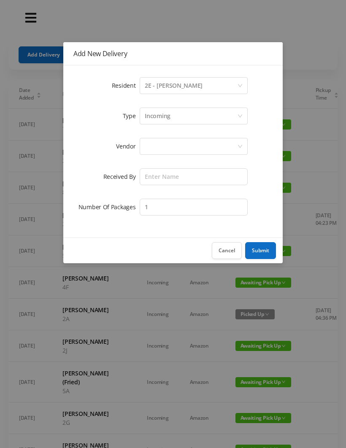
click at [171, 120] on div "Incoming" at bounding box center [191, 116] width 92 height 16
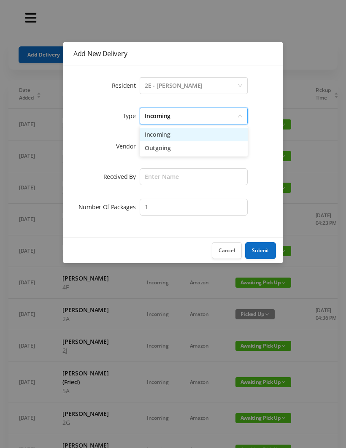
click at [170, 140] on li "Incoming" at bounding box center [194, 134] width 108 height 13
click at [157, 148] on div at bounding box center [191, 146] width 92 height 16
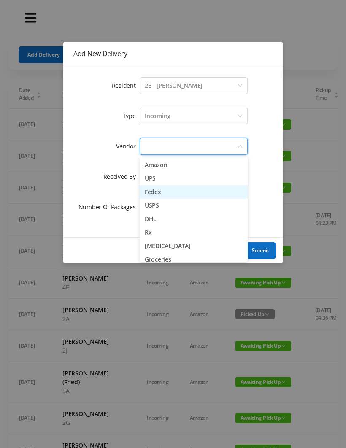
click at [182, 192] on li "Fedex" at bounding box center [194, 191] width 108 height 13
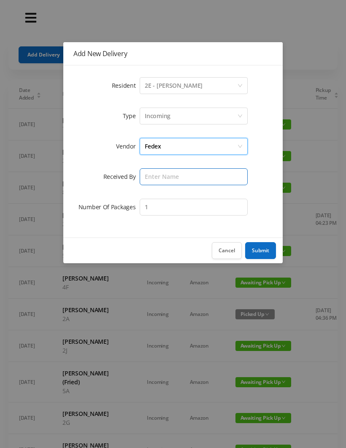
click at [161, 181] on input "text" at bounding box center [194, 176] width 108 height 17
type input "Melece"
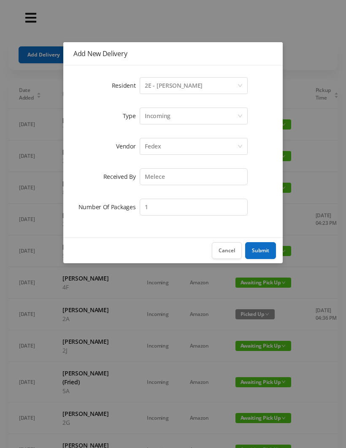
click at [264, 252] on button "Submit" at bounding box center [260, 250] width 31 height 17
click at [259, 254] on div "Cancel Submit" at bounding box center [172, 251] width 219 height 26
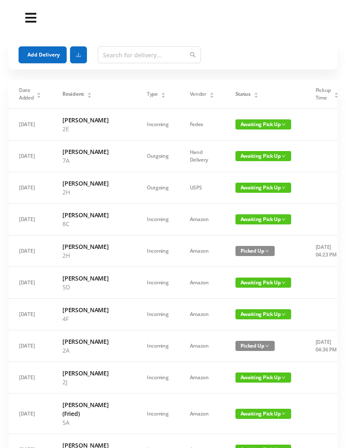
click at [45, 59] on button "Add Delivery" at bounding box center [43, 54] width 48 height 17
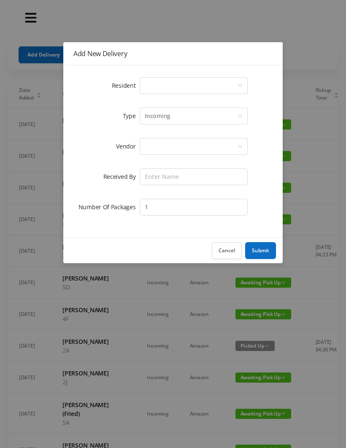
click at [177, 87] on div "Select a person" at bounding box center [191, 86] width 92 height 16
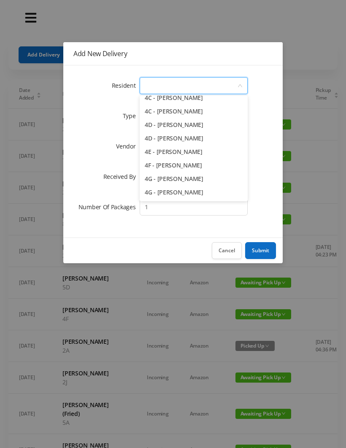
scroll to position [549, 0]
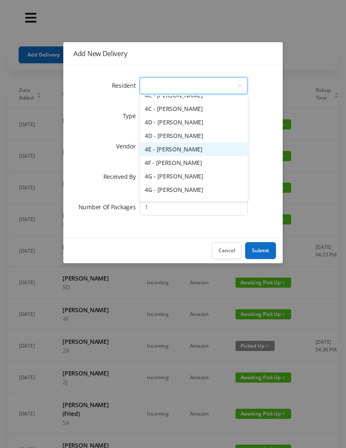
click at [211, 148] on li "4E - [PERSON_NAME]" at bounding box center [194, 149] width 108 height 13
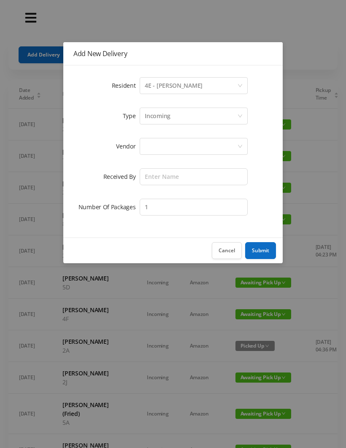
click at [186, 116] on div "Incoming" at bounding box center [191, 116] width 92 height 16
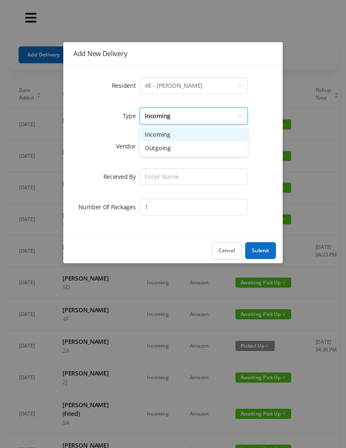
click at [178, 137] on li "Incoming" at bounding box center [194, 134] width 108 height 13
click at [168, 152] on div at bounding box center [191, 146] width 92 height 16
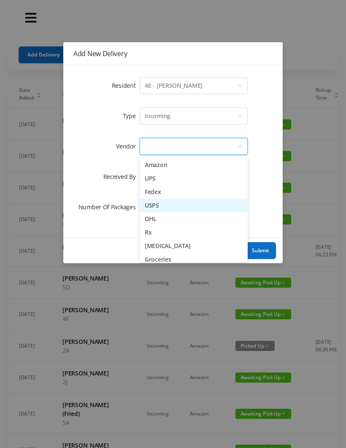
click at [179, 208] on li "USPS" at bounding box center [194, 205] width 108 height 13
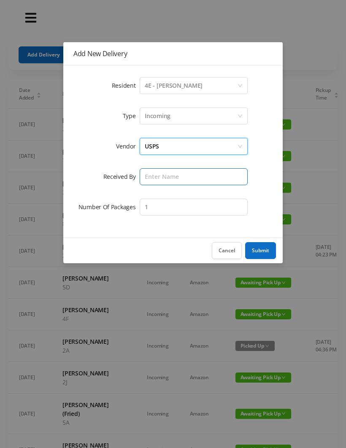
click at [173, 181] on input "text" at bounding box center [194, 176] width 108 height 17
type input "Melece"
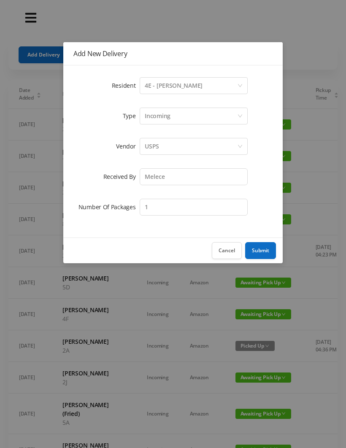
click at [268, 249] on button "Submit" at bounding box center [260, 250] width 31 height 17
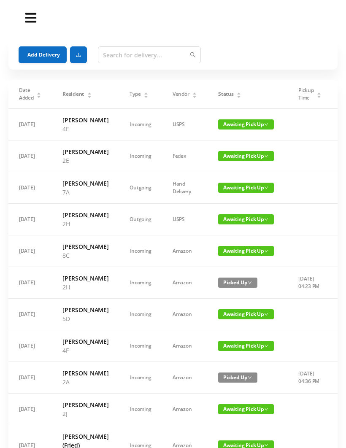
click at [46, 55] on button "Add Delivery" at bounding box center [43, 54] width 48 height 17
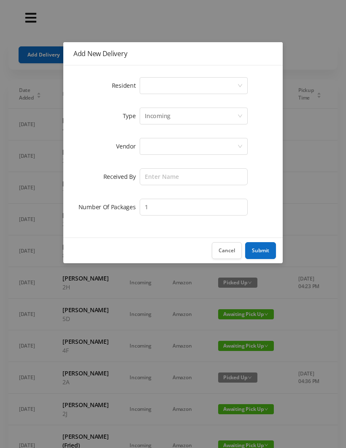
click at [183, 86] on div "Select a person" at bounding box center [191, 86] width 92 height 16
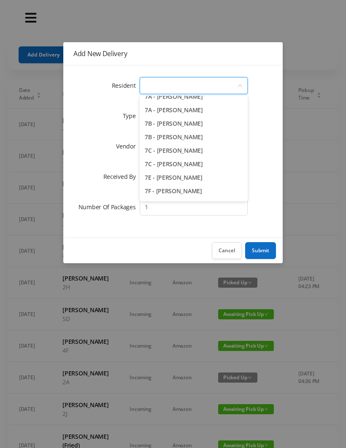
scroll to position [996, 0]
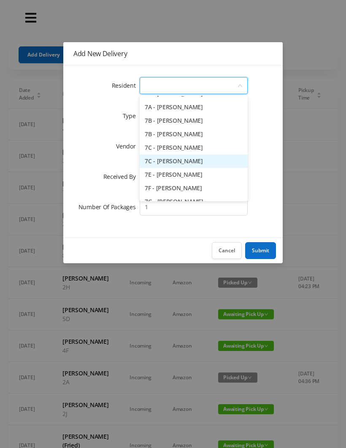
click at [205, 163] on li "7C - [PERSON_NAME]" at bounding box center [194, 160] width 108 height 13
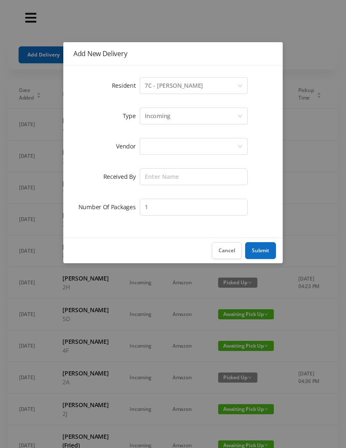
click at [170, 120] on div "Incoming" at bounding box center [158, 116] width 26 height 16
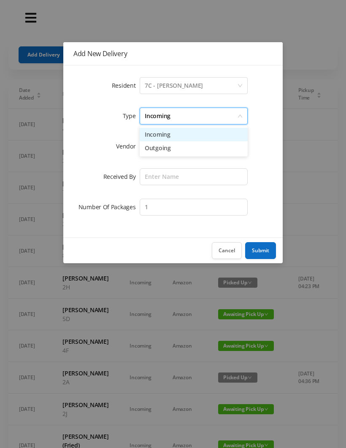
click at [164, 138] on li "Incoming" at bounding box center [194, 134] width 108 height 13
click at [158, 150] on div at bounding box center [191, 146] width 92 height 16
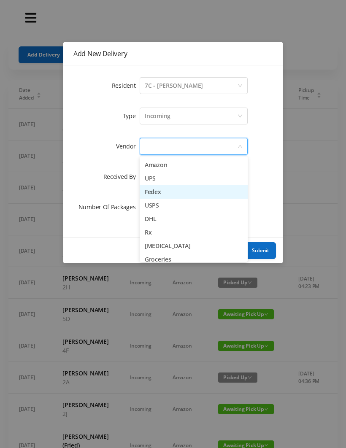
click at [172, 195] on li "Fedex" at bounding box center [194, 191] width 108 height 13
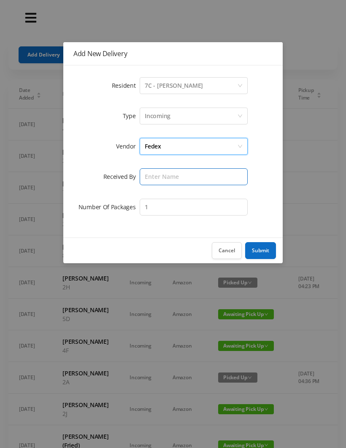
click at [161, 178] on input "text" at bounding box center [194, 176] width 108 height 17
type input "Melece"
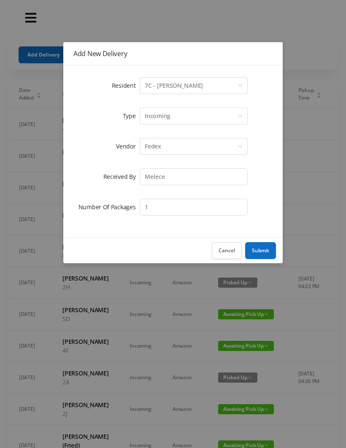
click at [263, 251] on button "Submit" at bounding box center [260, 250] width 31 height 17
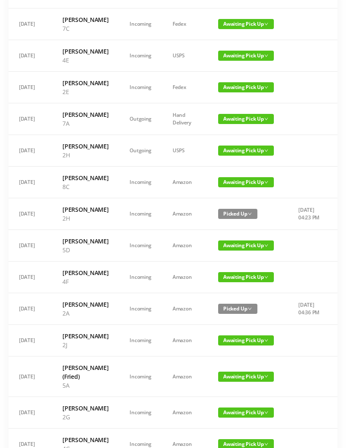
scroll to position [0, 0]
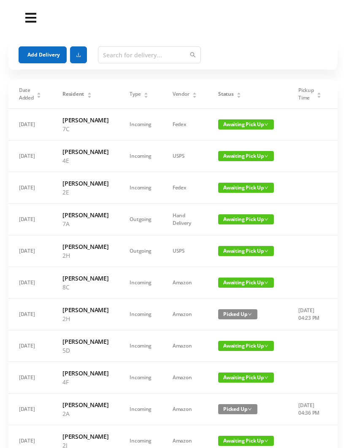
click at [224, 193] on span "Awaiting Pick Up" at bounding box center [246, 188] width 56 height 10
click at [235, 230] on link "Picked Up" at bounding box center [240, 226] width 55 height 13
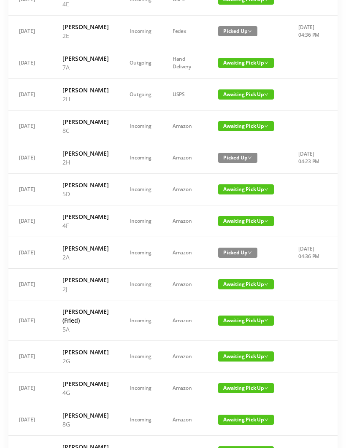
scroll to position [158, 0]
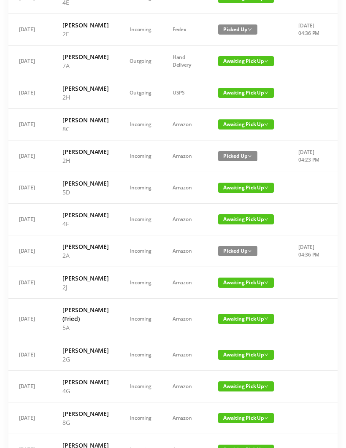
click at [245, 324] on span "Awaiting Pick Up" at bounding box center [246, 319] width 56 height 10
click at [237, 425] on link "Picked Up" at bounding box center [240, 423] width 55 height 13
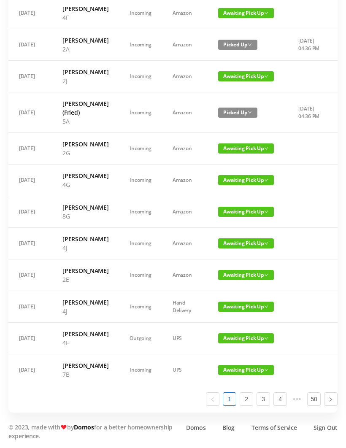
scroll to position [365, 0]
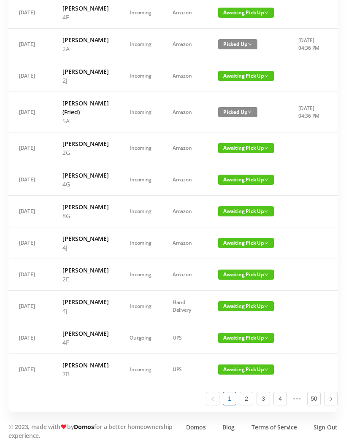
click at [243, 280] on span "Awaiting Pick Up" at bounding box center [246, 275] width 56 height 10
click at [238, 395] on link "Picked Up" at bounding box center [240, 392] width 55 height 13
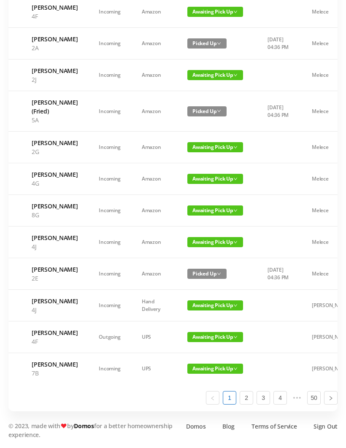
scroll to position [451, 0]
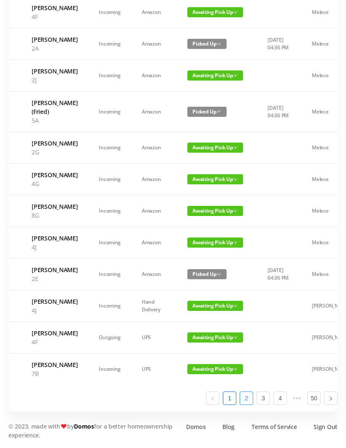
click at [248, 405] on link "2" at bounding box center [246, 398] width 13 height 13
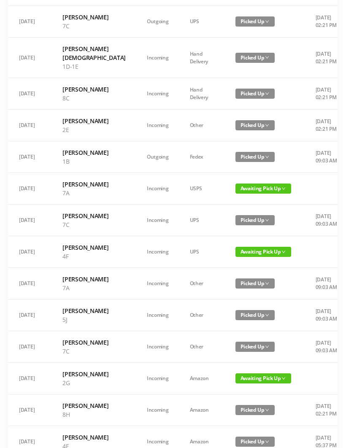
scroll to position [0, 0]
